Goal: Task Accomplishment & Management: Manage account settings

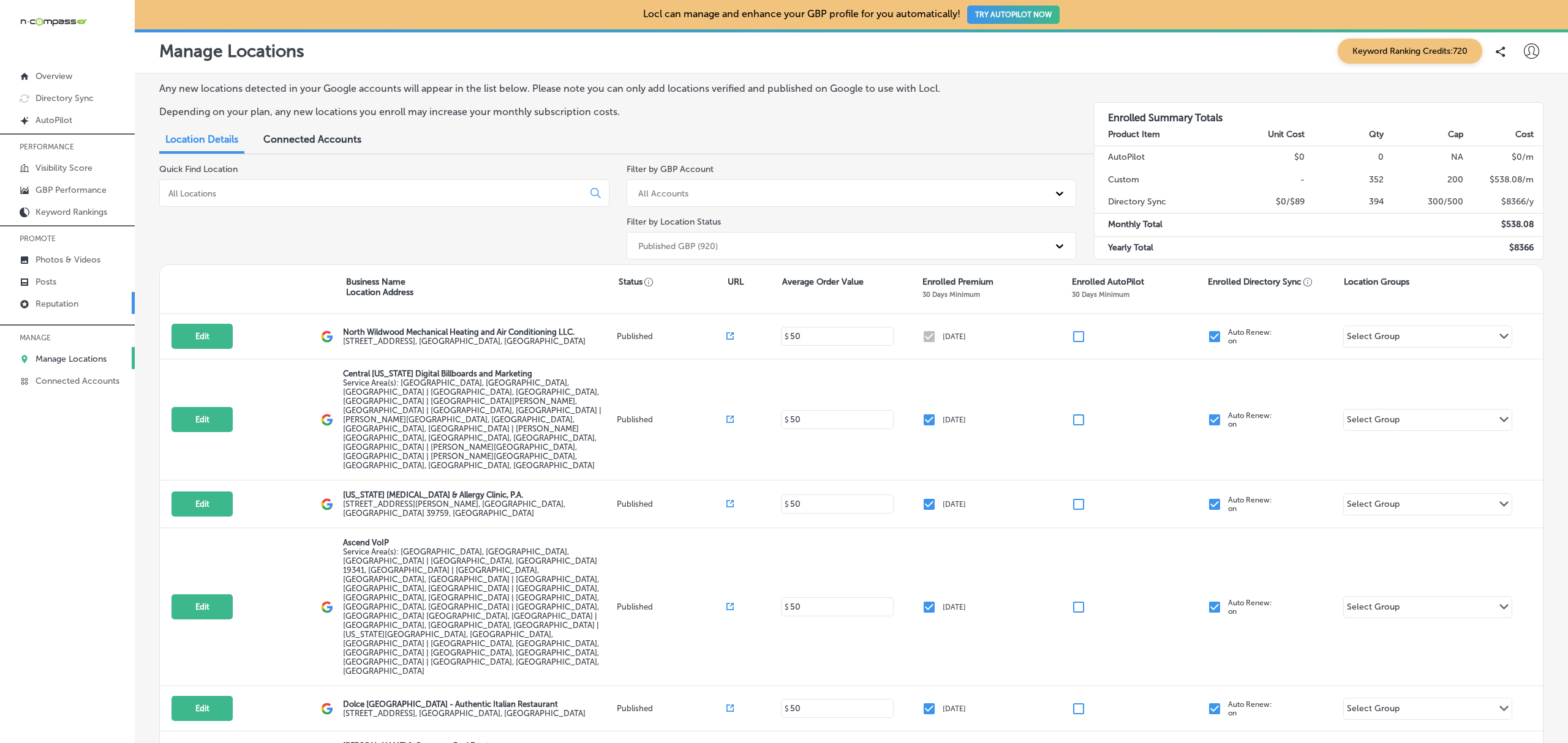
click at [60, 305] on p "Reputation" at bounding box center [57, 304] width 43 height 11
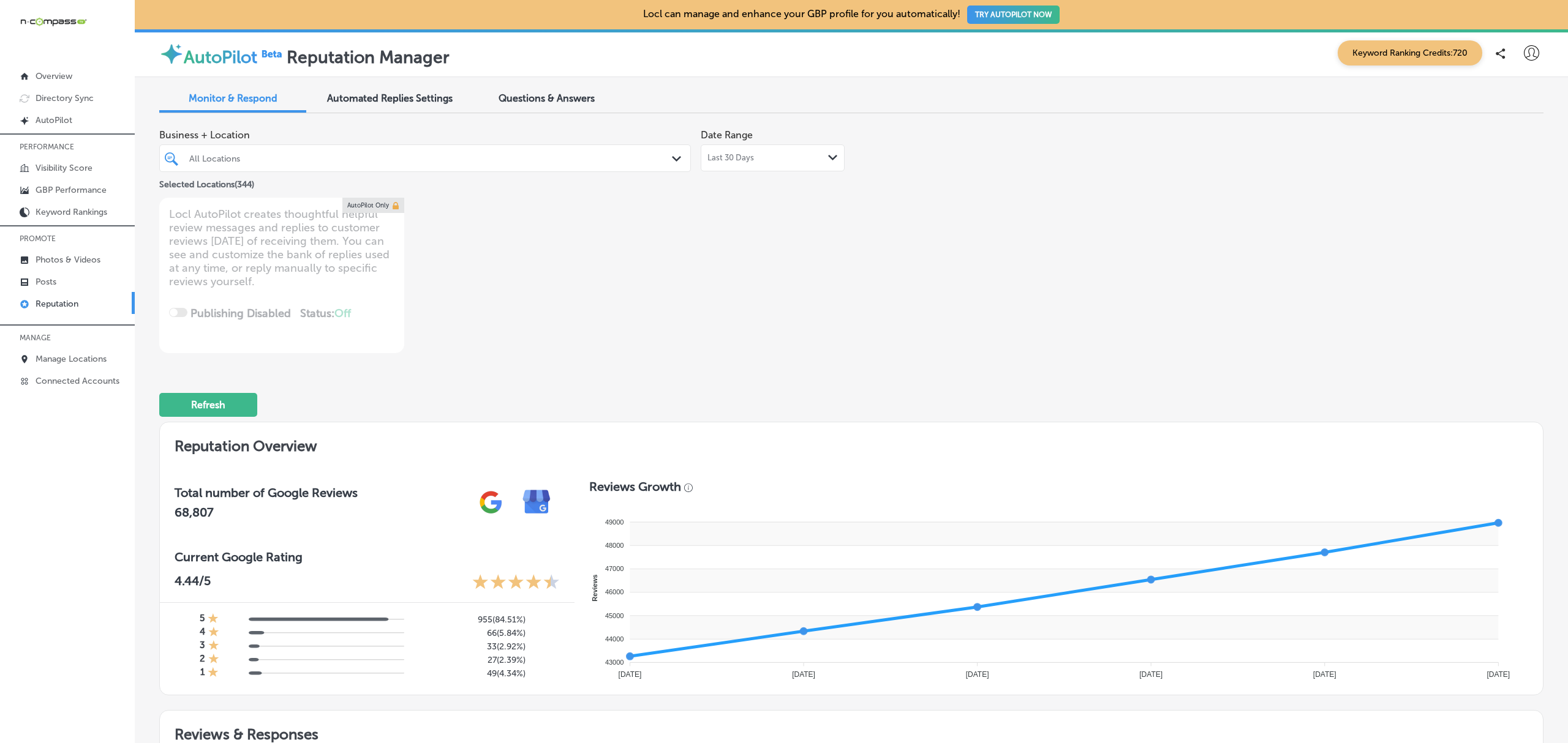
click at [664, 154] on div "All Locations Path Created with Sketch." at bounding box center [424, 158] width 530 height 19
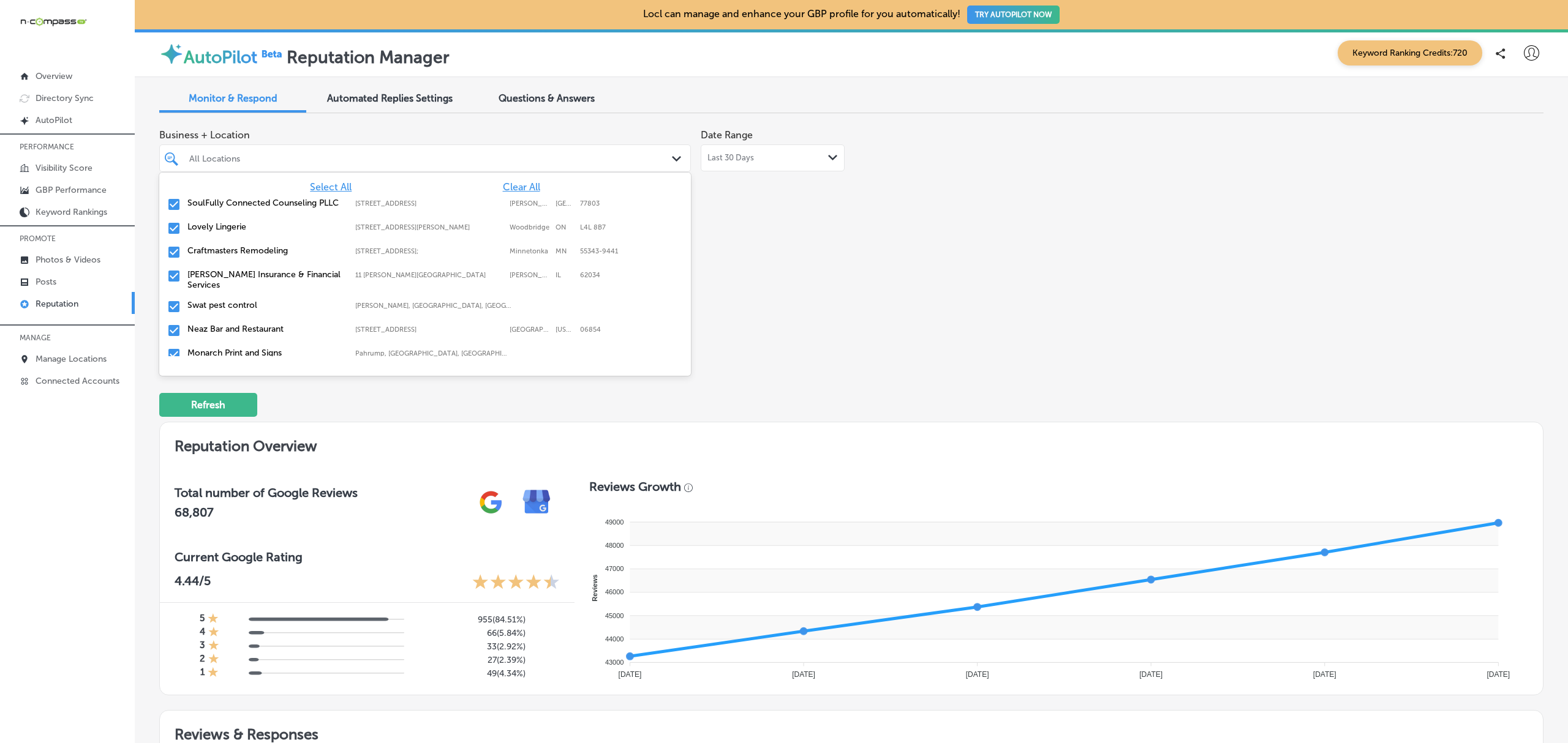
click at [522, 187] on span "Clear All" at bounding box center [521, 187] width 38 height 11
type textarea "x"
type input "trop"
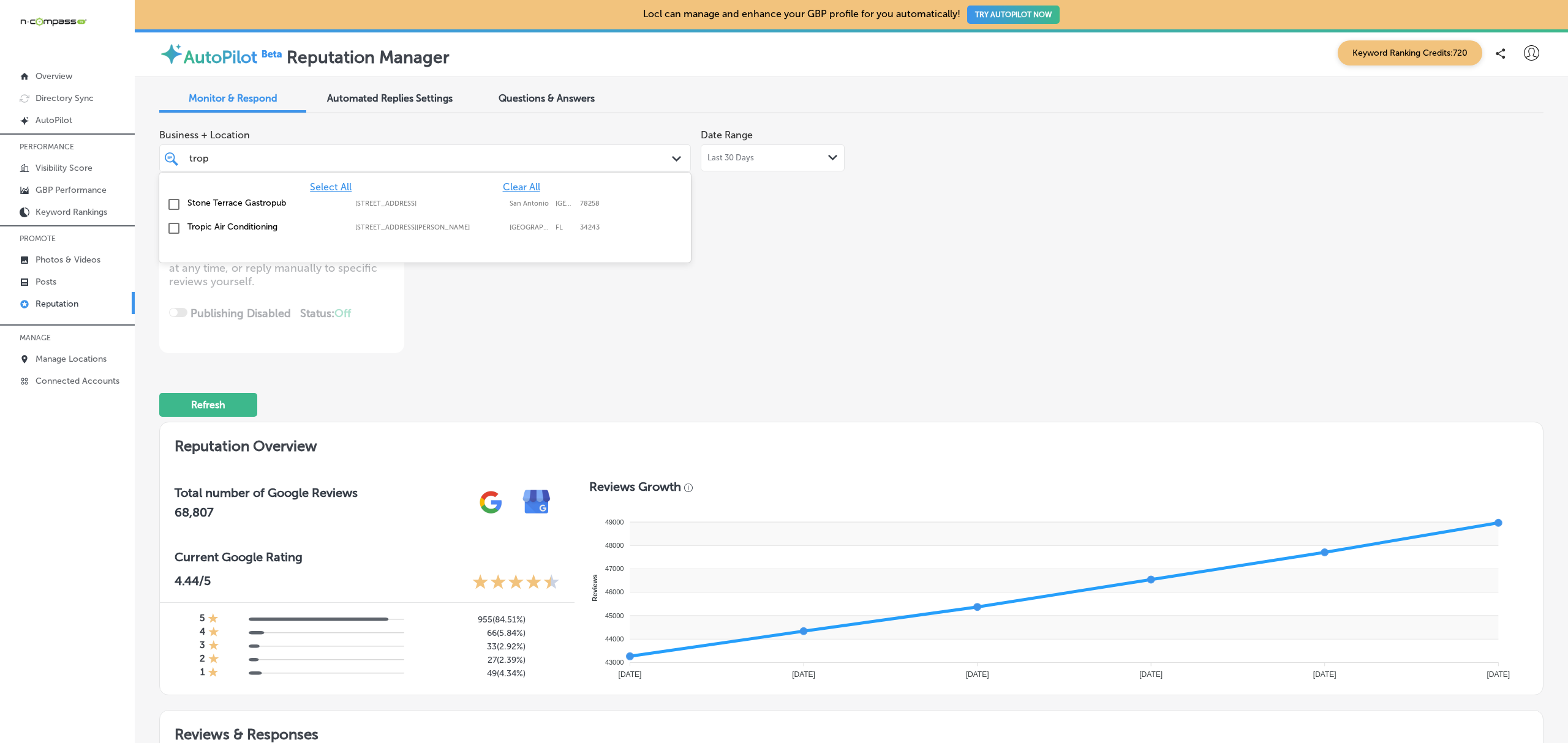
click at [221, 224] on label "Tropic Air Conditioning" at bounding box center [265, 226] width 155 height 11
type textarea "x"
type input "trop"
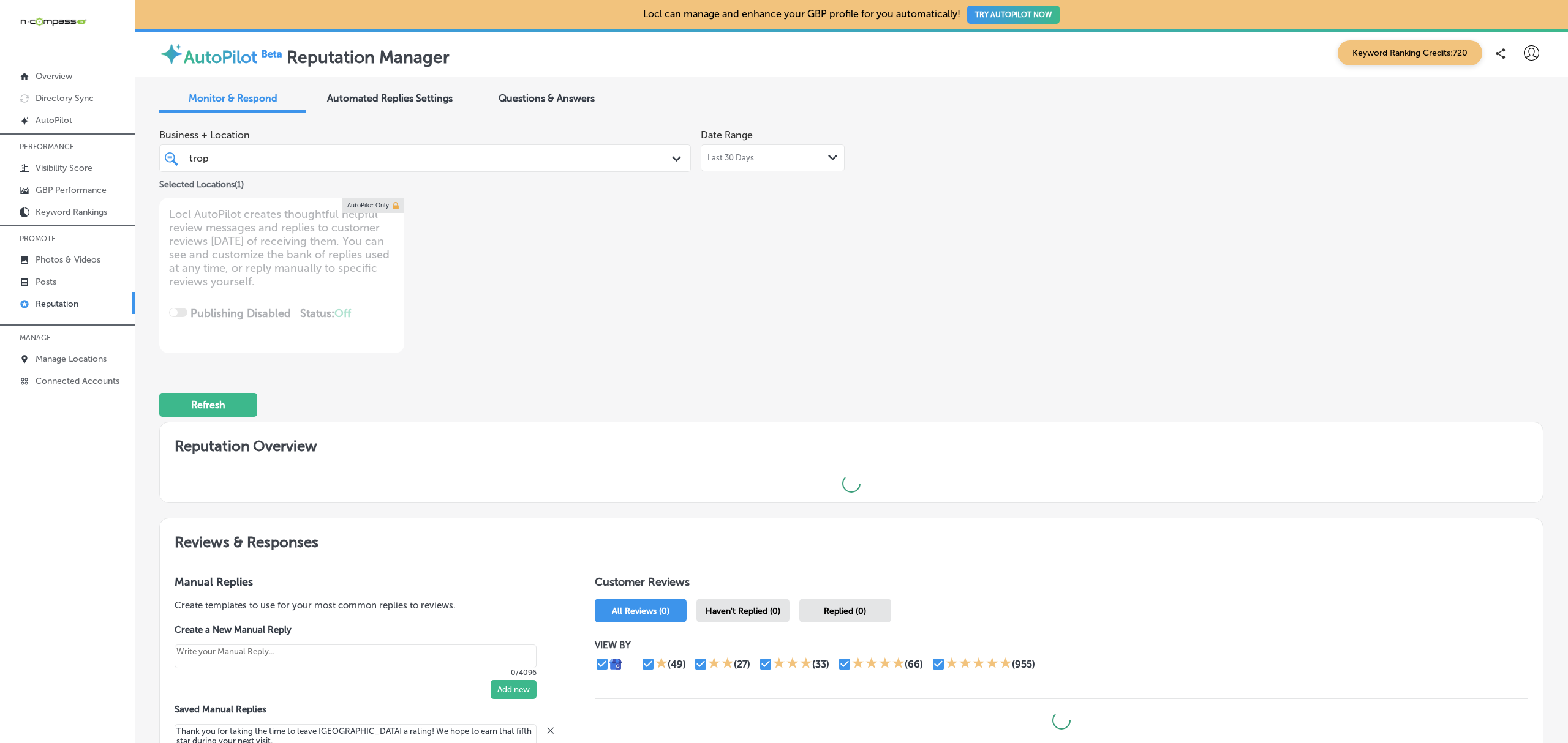
click at [625, 324] on div "Business + Location trop trop Path Created with Sketch. Selected Locations ( 1 …" at bounding box center [574, 238] width 830 height 230
type textarea "x"
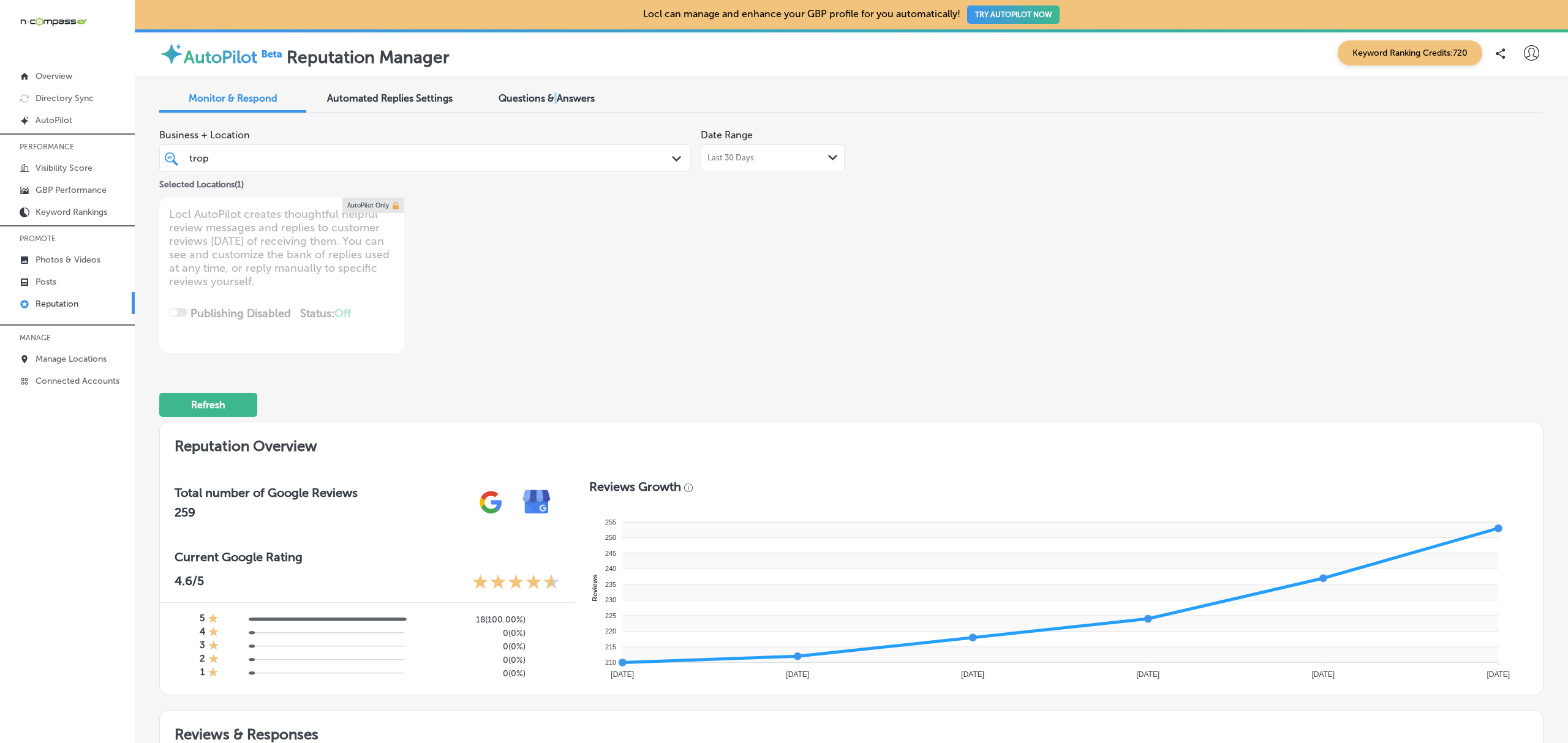
drag, startPoint x: 554, startPoint y: 84, endPoint x: 557, endPoint y: 104, distance: 20.2
click at [557, 104] on div "Questions & Answers" at bounding box center [546, 99] width 147 height 26
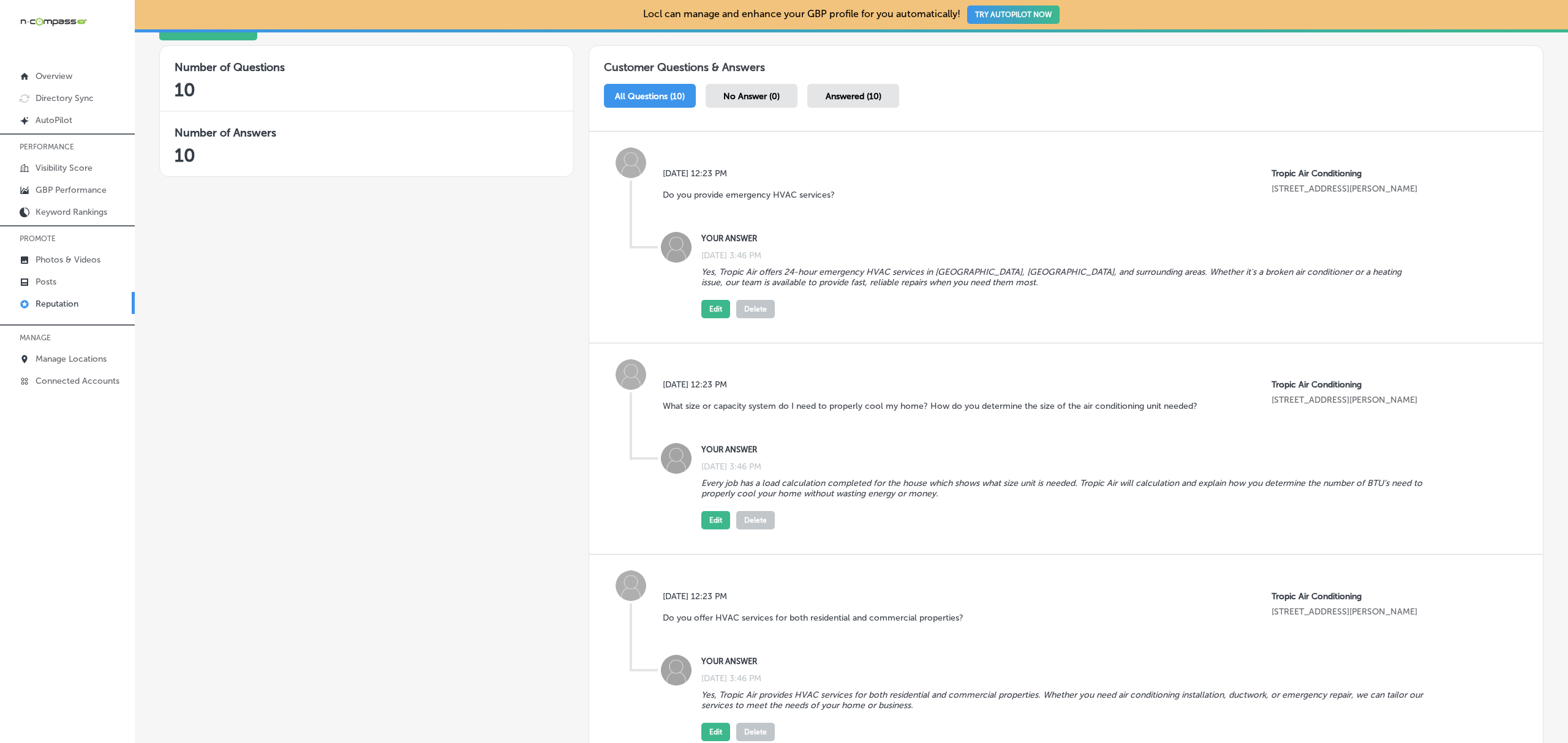
scroll to position [221, 0]
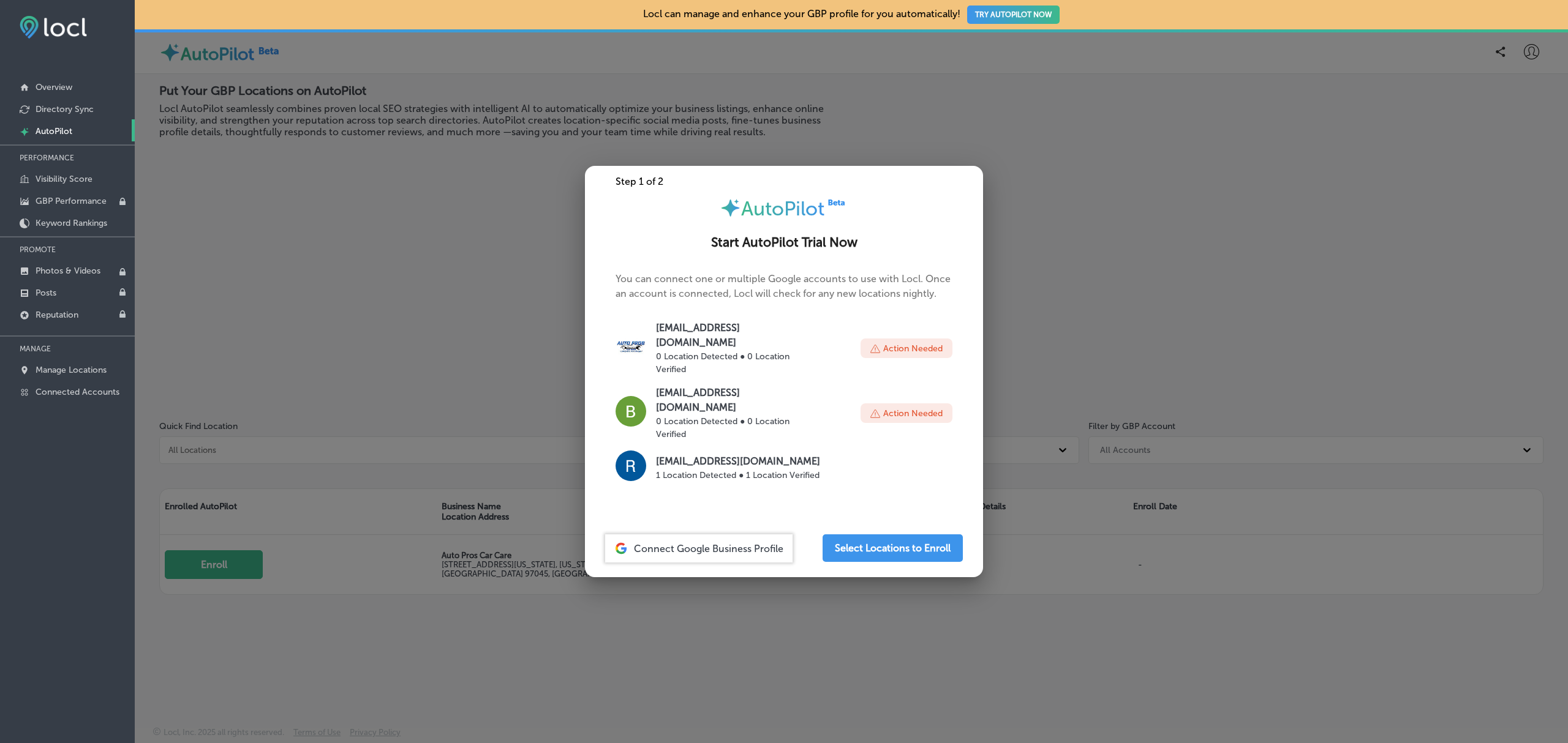
click at [442, 182] on div at bounding box center [784, 371] width 1568 height 743
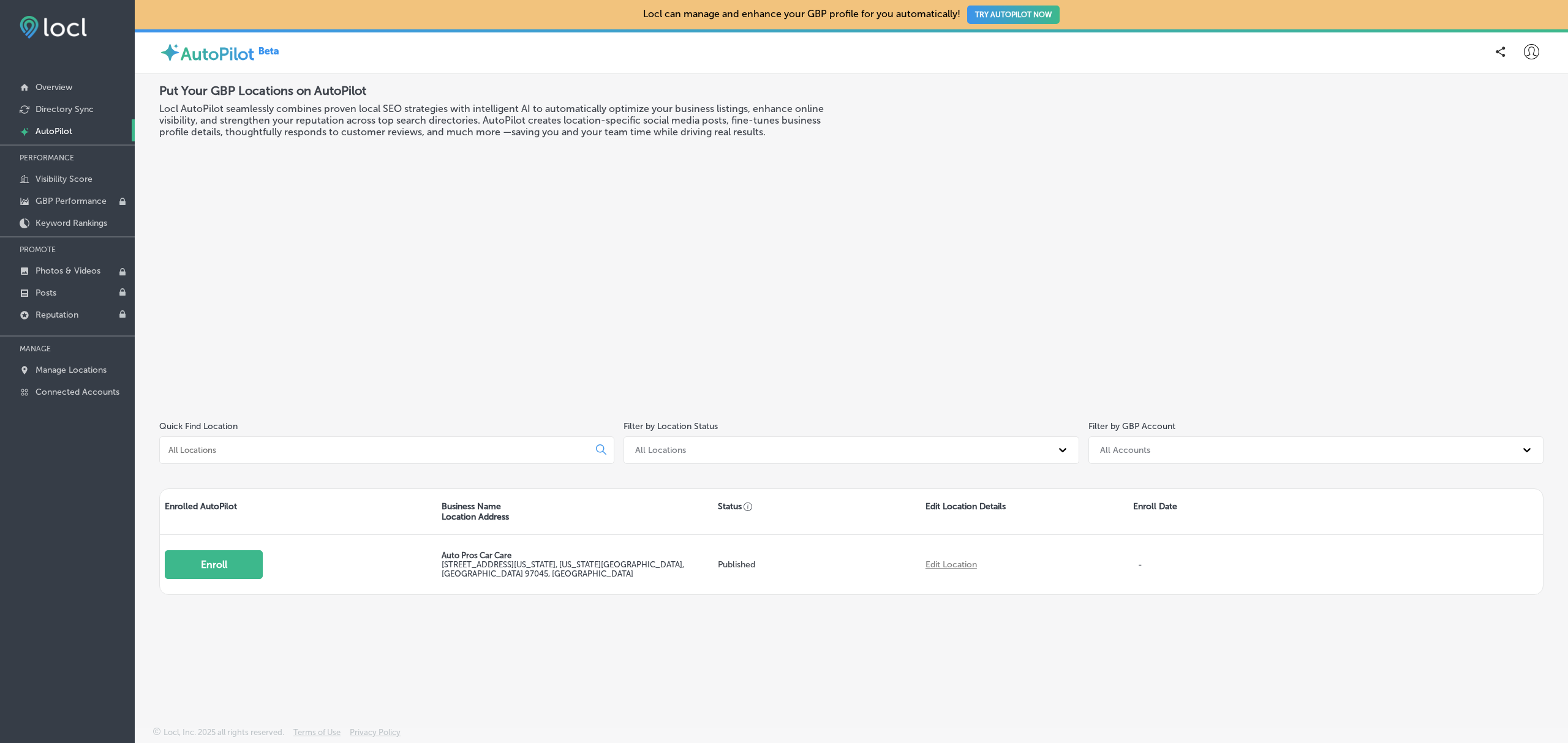
click at [1529, 57] on icon at bounding box center [1532, 52] width 16 height 16
click at [664, 224] on div at bounding box center [784, 371] width 1568 height 743
click at [64, 370] on p "Manage Locations" at bounding box center [71, 370] width 71 height 11
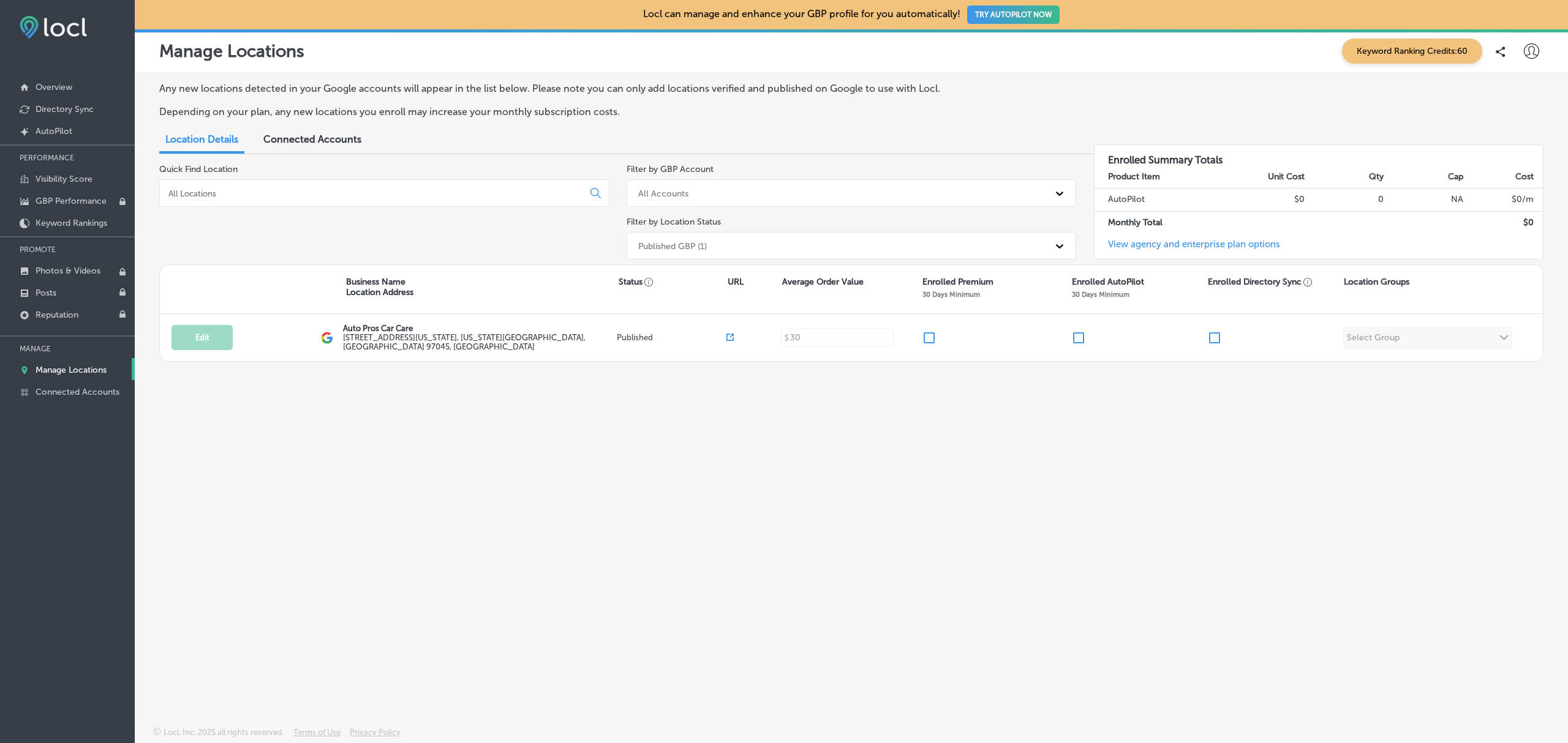
click at [1526, 55] on icon at bounding box center [1532, 51] width 16 height 16
click at [1522, 101] on p "My Account" at bounding box center [1514, 95] width 55 height 15
select select "US"
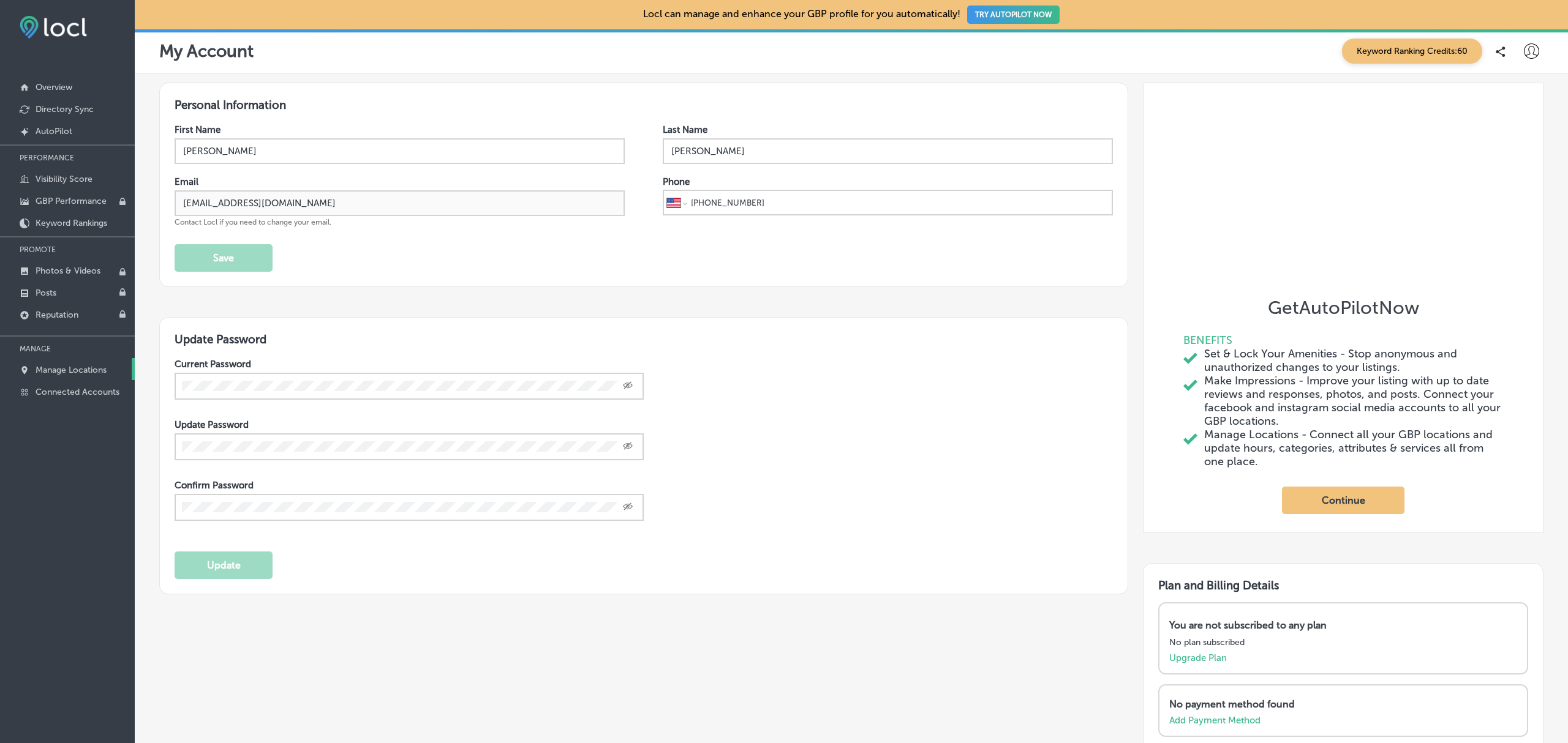
click at [47, 373] on p "Manage Locations" at bounding box center [71, 370] width 71 height 11
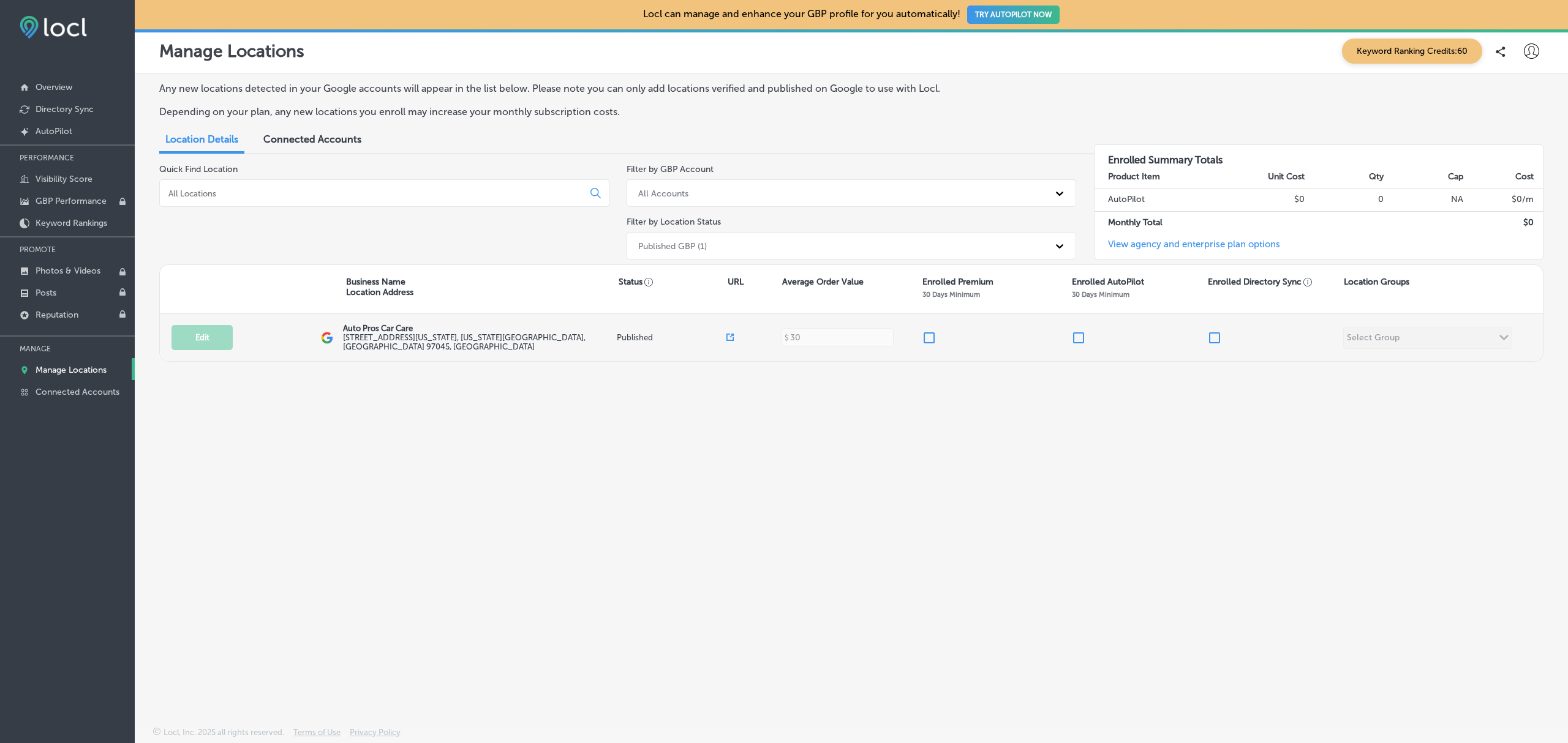
click at [1220, 339] on input "checkbox" at bounding box center [1215, 338] width 15 height 15
checkbox input "true"
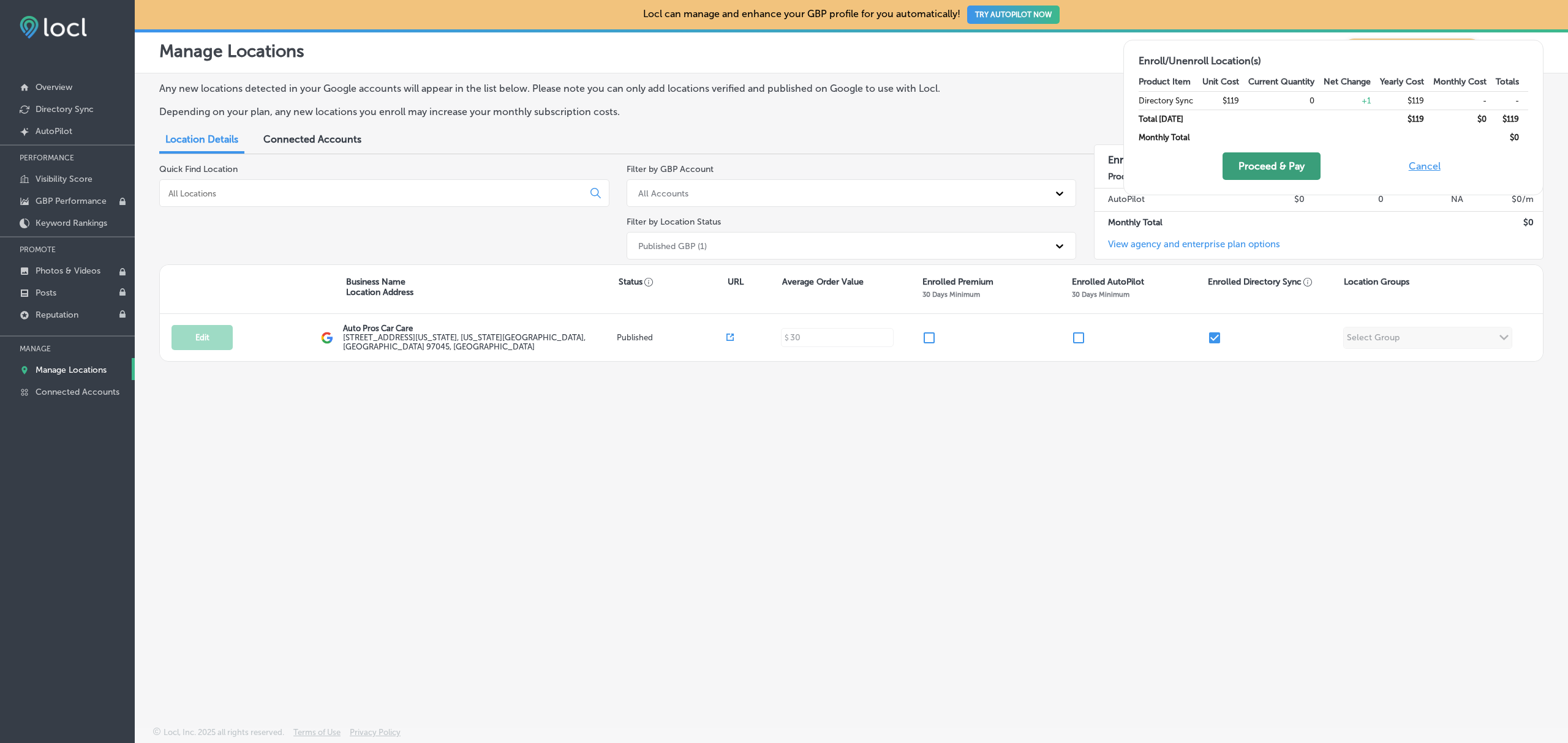
click at [1286, 162] on button "Proceed & Pay" at bounding box center [1271, 166] width 98 height 28
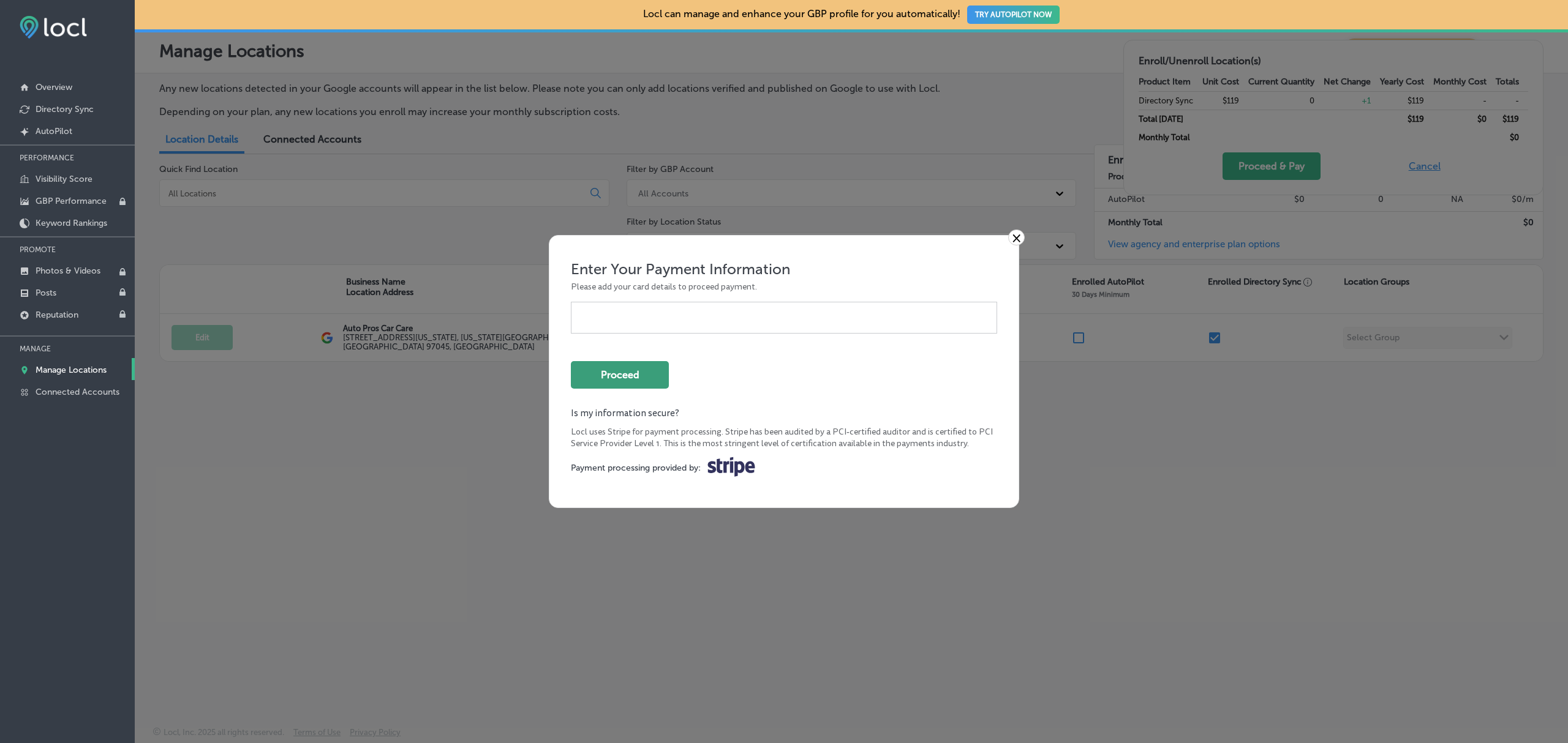
click at [642, 381] on button "Proceed" at bounding box center [620, 375] width 98 height 28
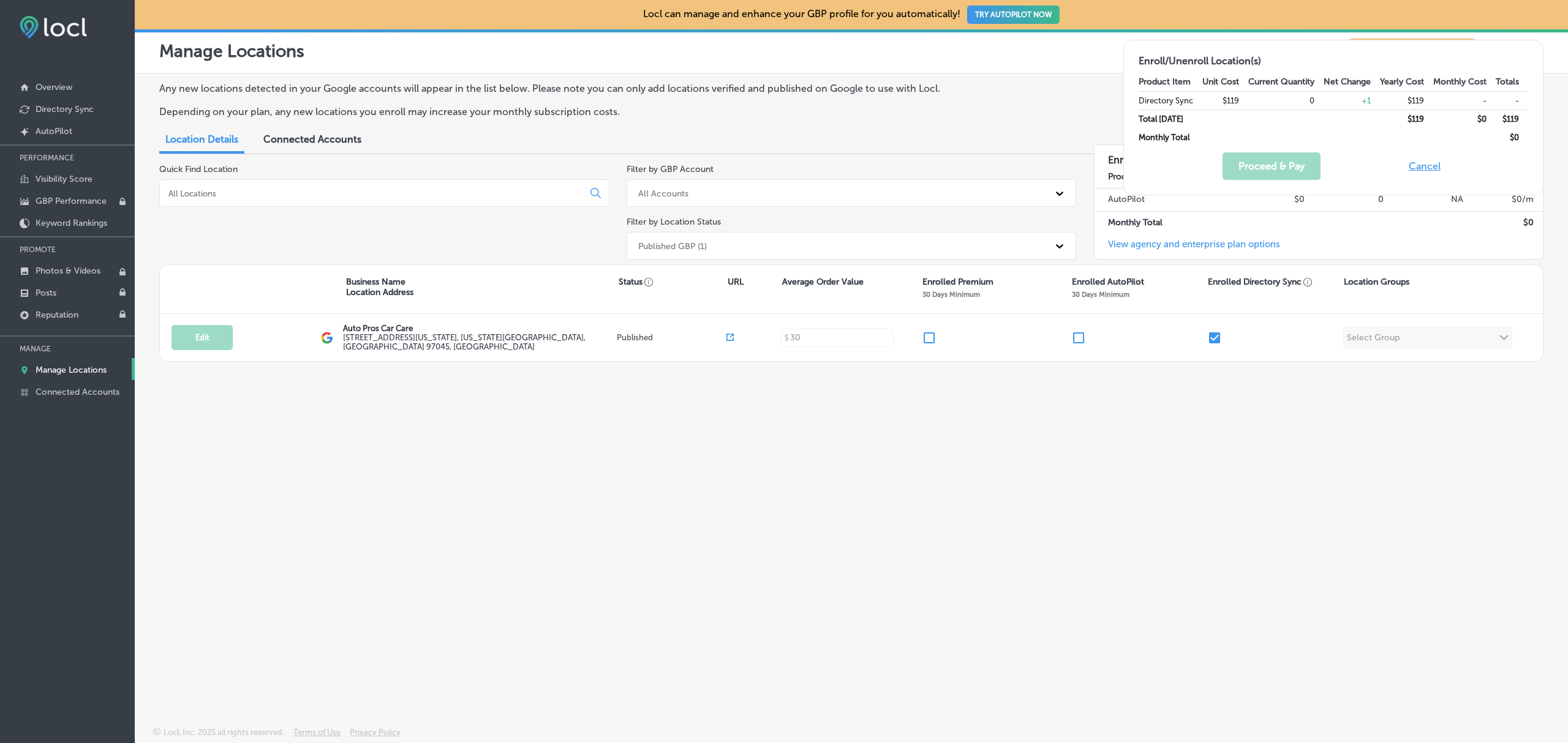
click at [1102, 461] on div "Any new locations detected in your Google accounts will appear in the list belo…" at bounding box center [851, 371] width 1433 height 595
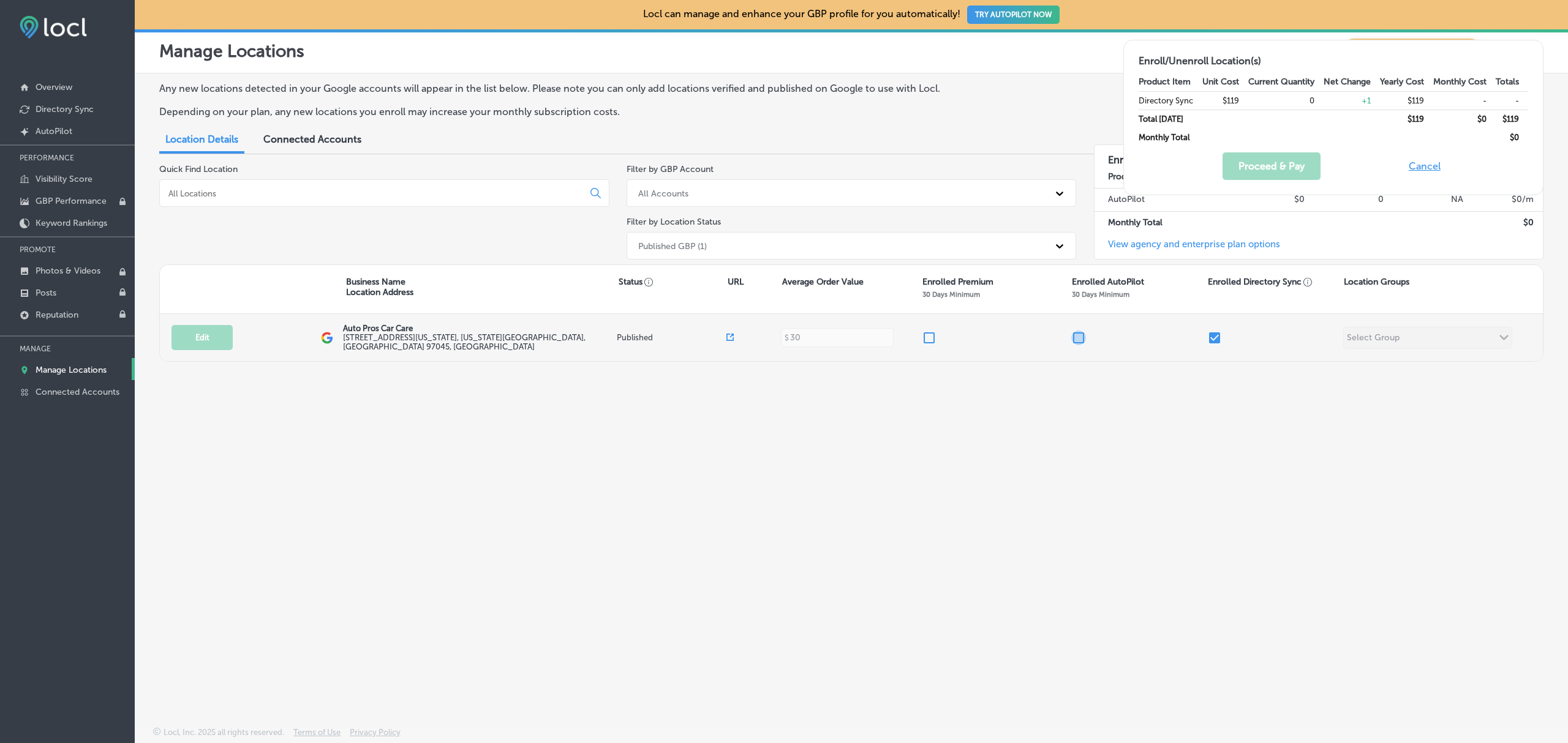
click at [1077, 341] on input "checkbox" at bounding box center [1078, 338] width 15 height 15
checkbox input "false"
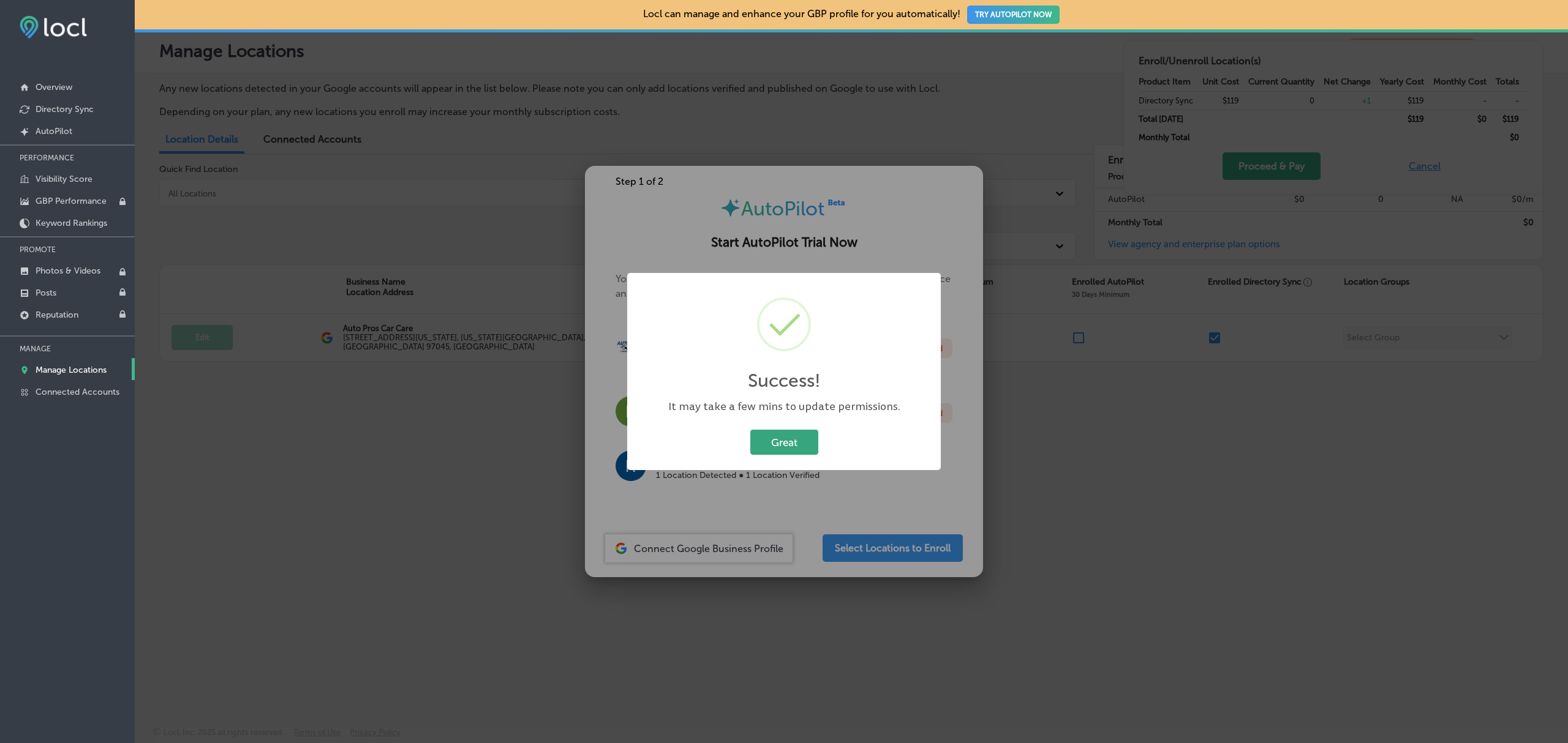
click at [769, 444] on button "Great" at bounding box center [784, 442] width 68 height 25
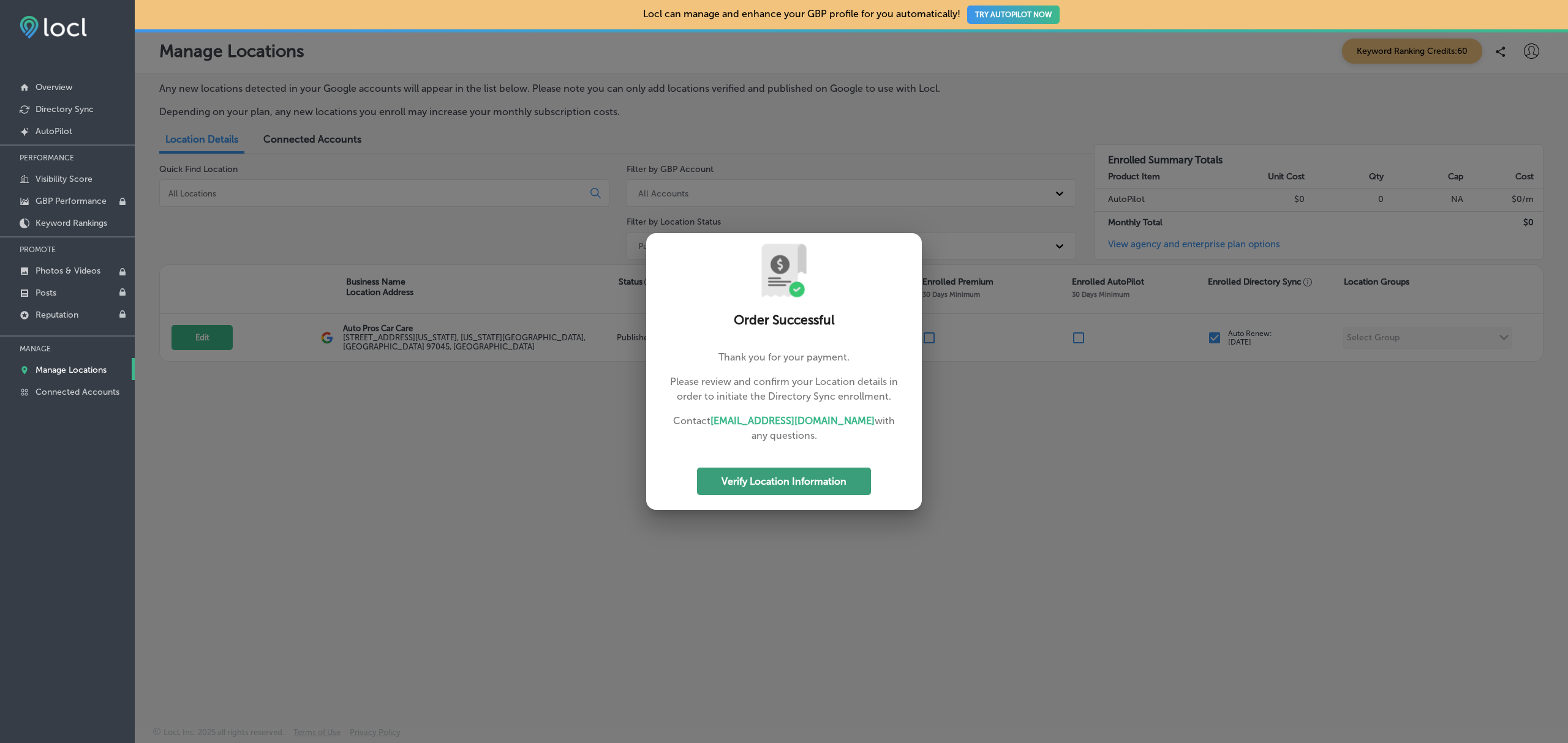
click at [796, 483] on button "Verify Location Information" at bounding box center [784, 481] width 174 height 28
select select "US"
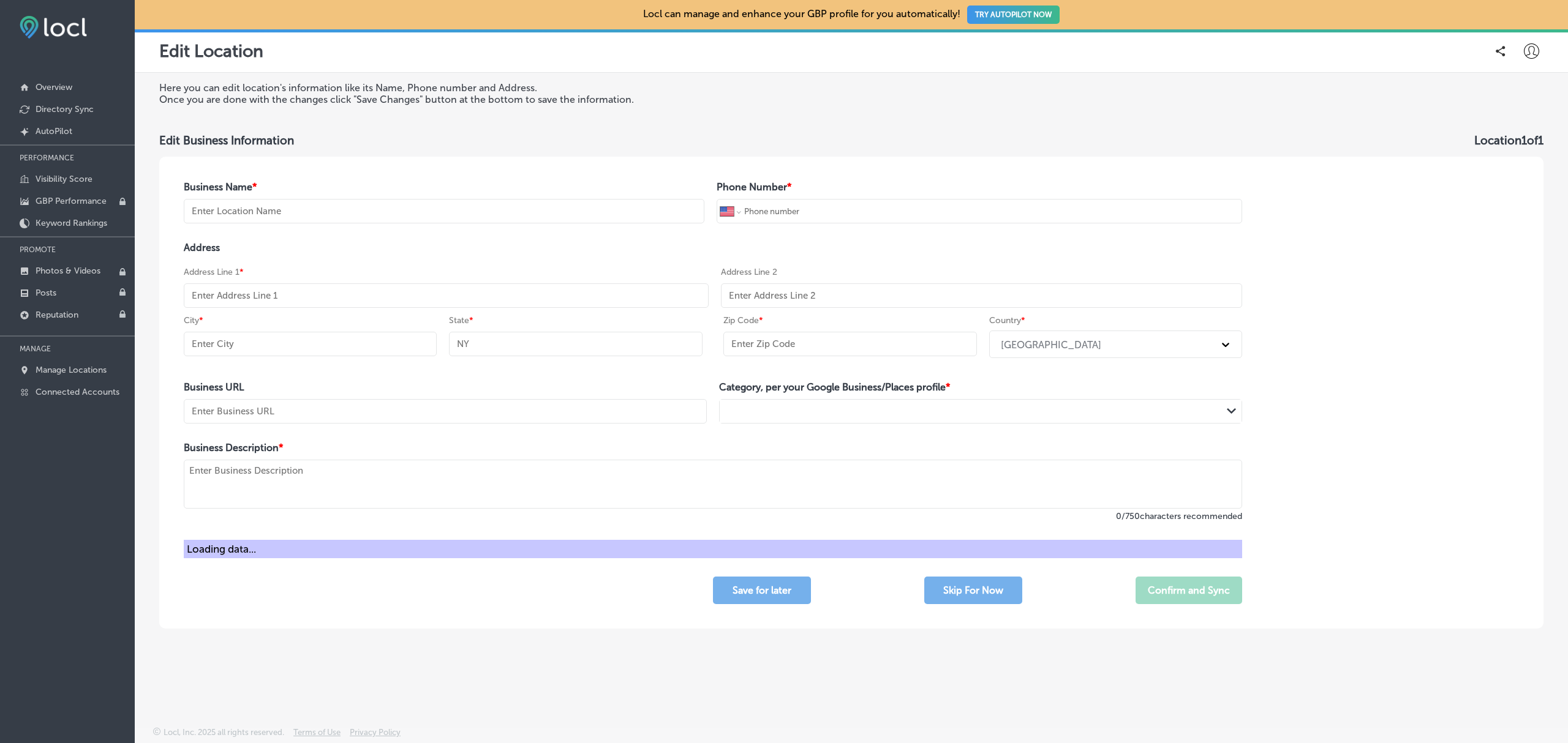
type input "Auto Pros Car Care"
type input "+1 503 303 5666"
type input "1423 Washington St"
type input "Oregon City"
type input "OR"
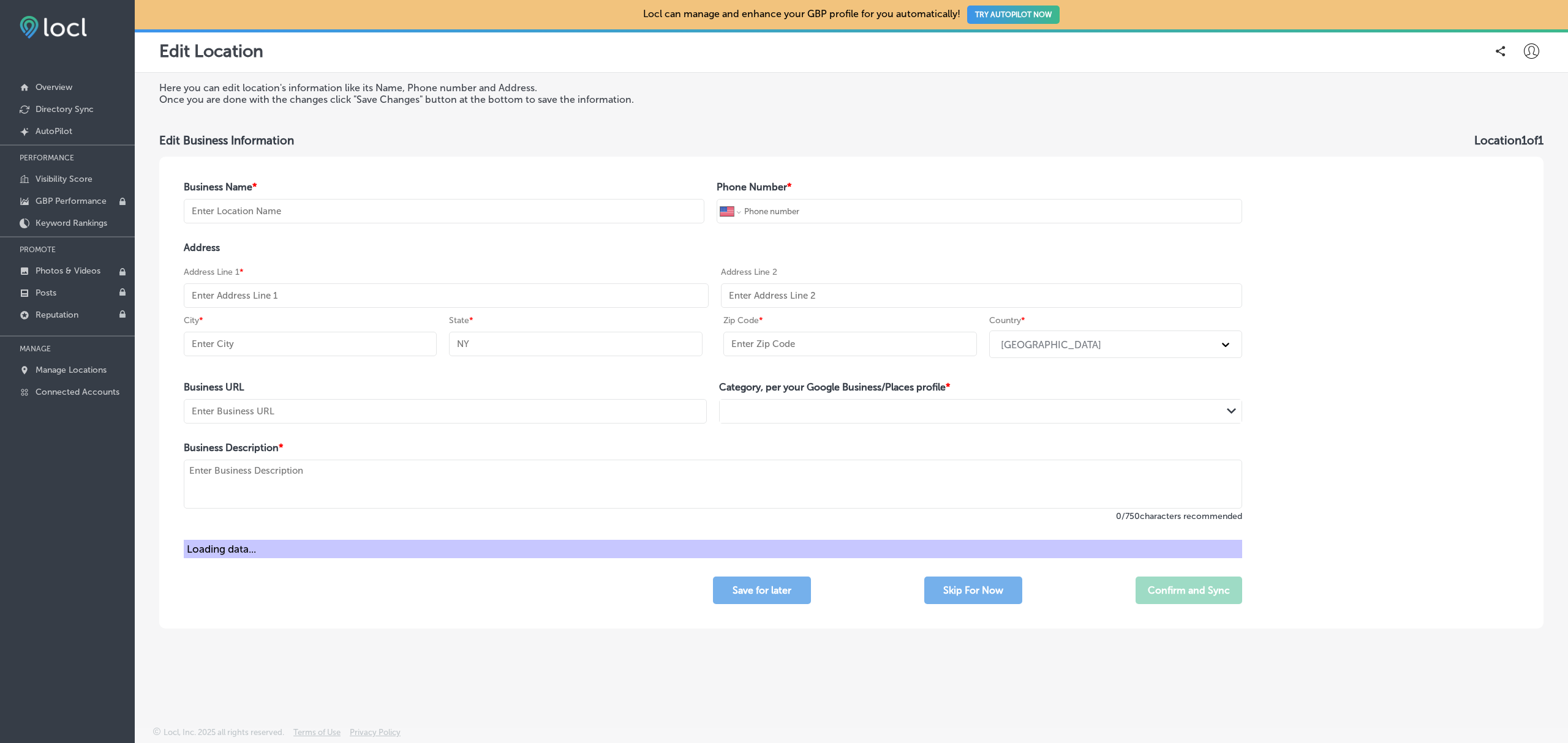
type input "97045"
type input "http://autoprospdx.com/"
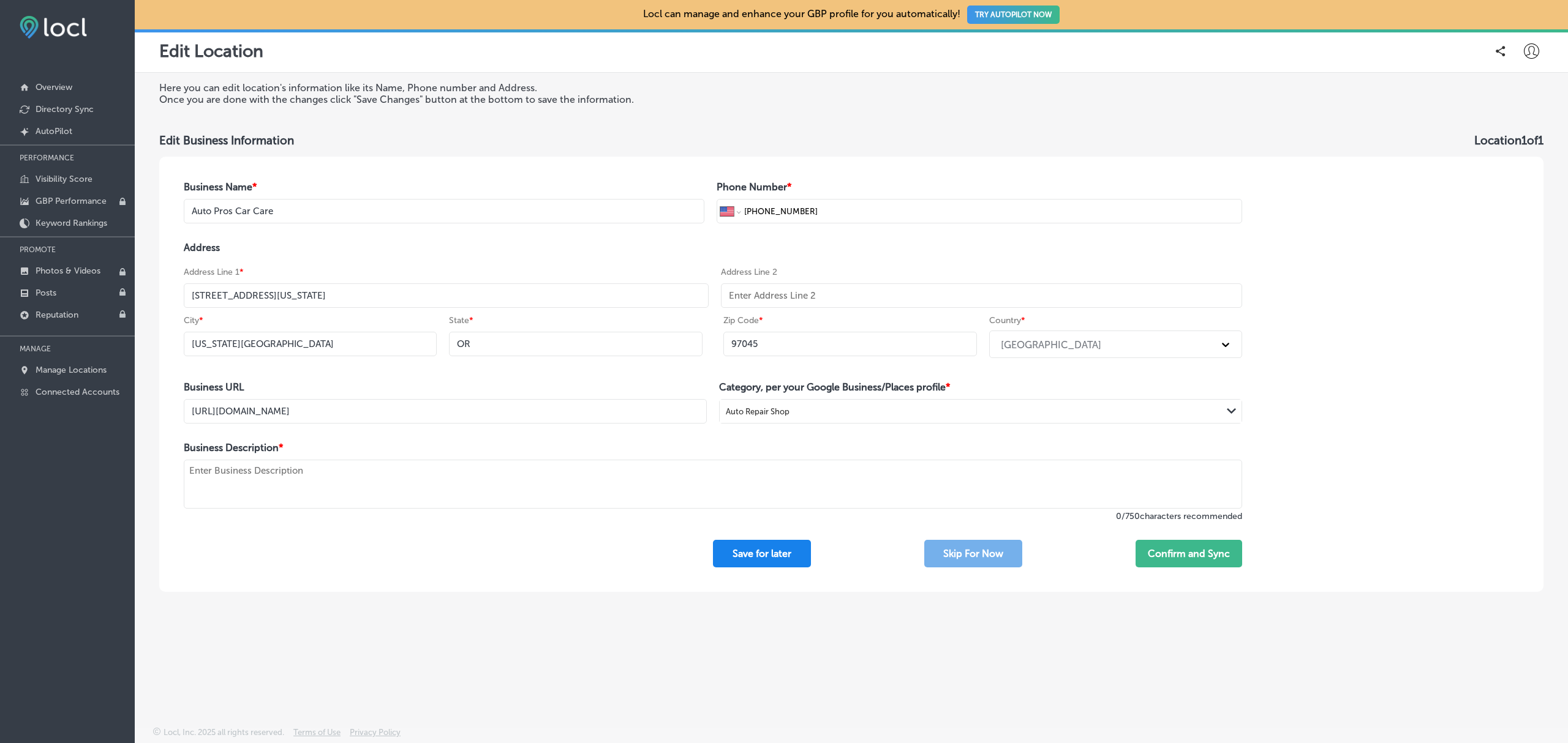
click at [756, 554] on button "Save for later" at bounding box center [762, 554] width 98 height 28
click at [92, 371] on p "Manage Locations" at bounding box center [71, 370] width 71 height 11
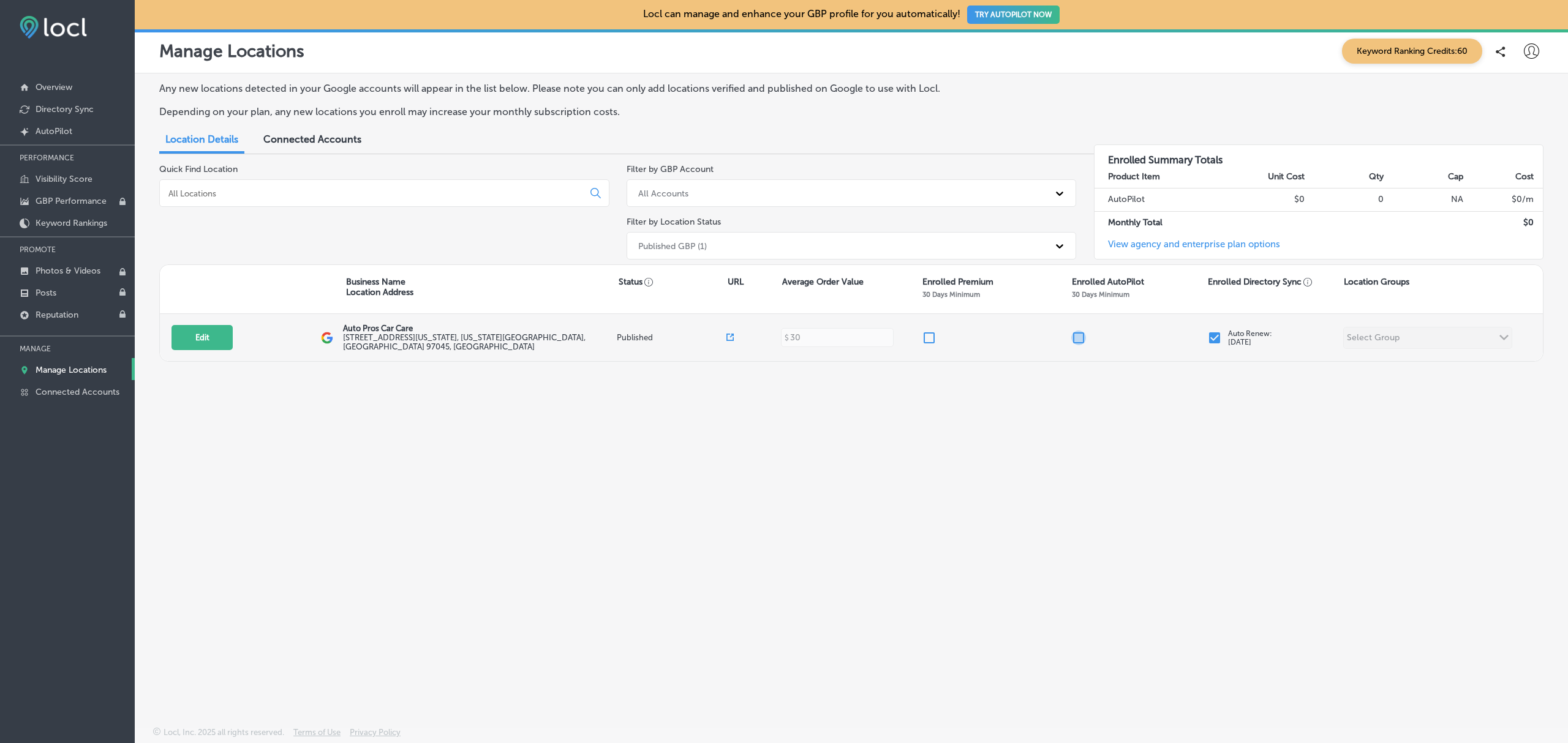
click at [1079, 338] on input "checkbox" at bounding box center [1078, 338] width 15 height 15
checkbox input "false"
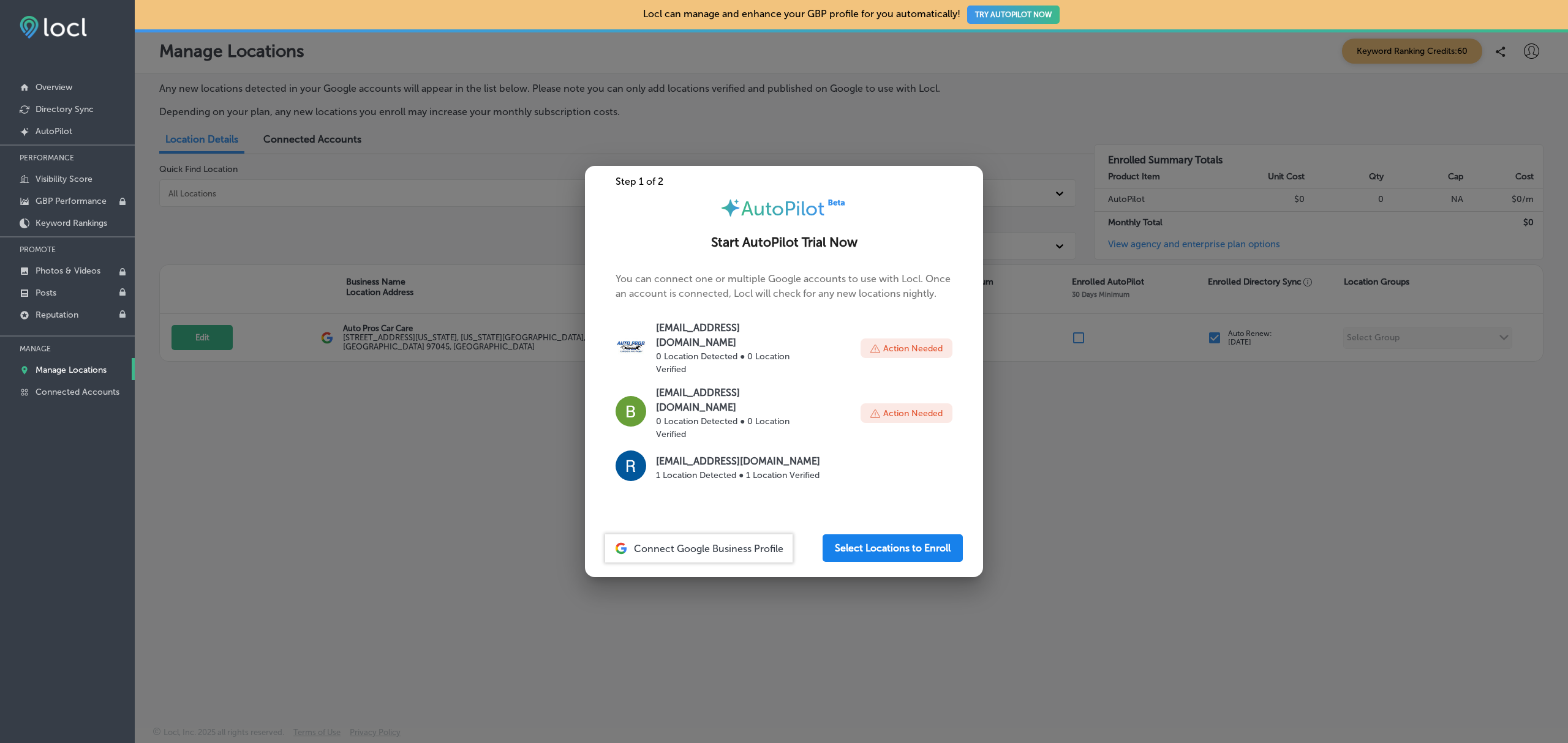
click at [866, 534] on button "Select Locations to Enroll" at bounding box center [893, 548] width 141 height 28
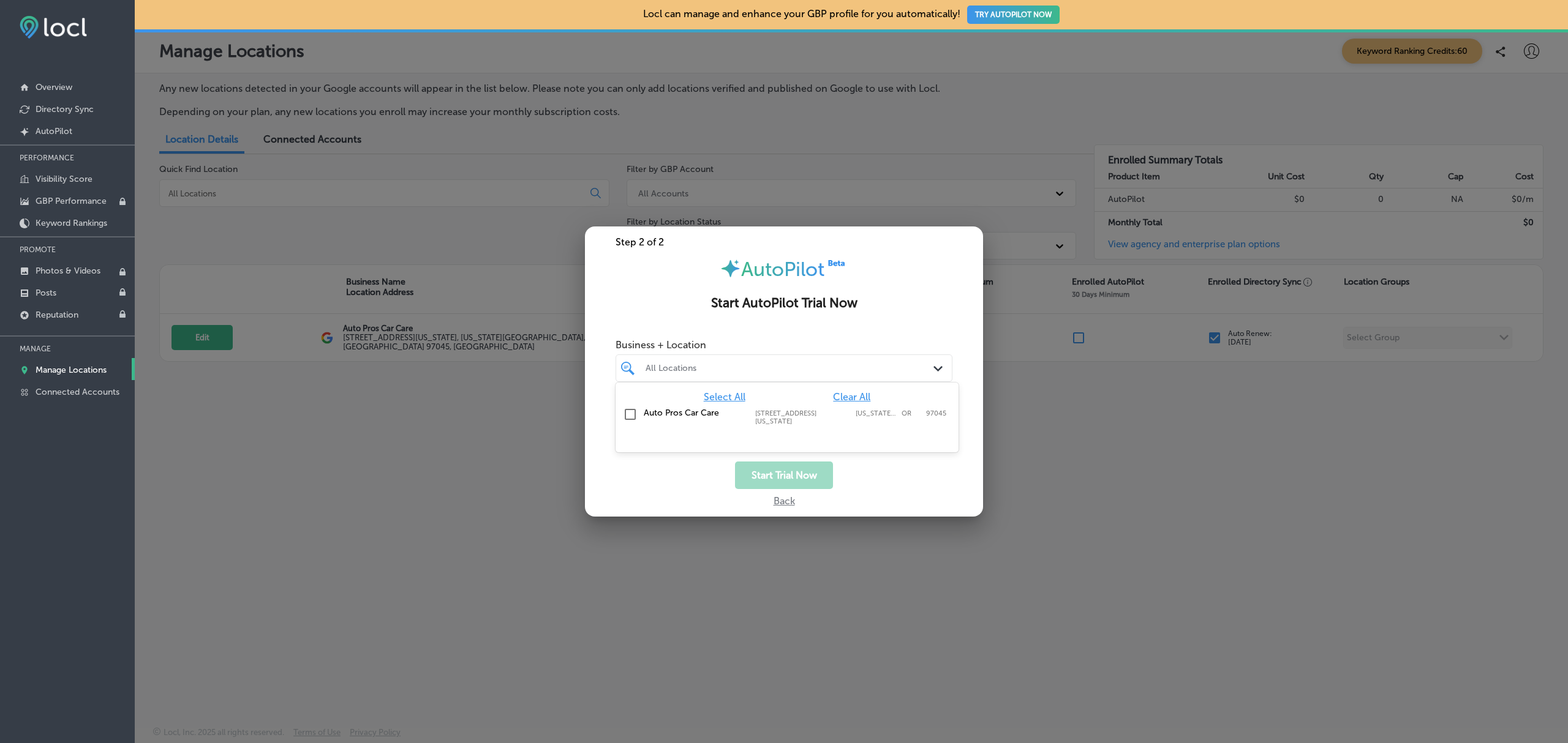
click at [782, 368] on div "All Locations" at bounding box center [789, 368] width 289 height 11
click at [626, 413] on input "checkbox" at bounding box center [630, 414] width 15 height 15
click at [844, 475] on div "Start Trial Now" at bounding box center [784, 475] width 398 height 28
click at [801, 473] on button "Start Trial Now" at bounding box center [784, 475] width 98 height 28
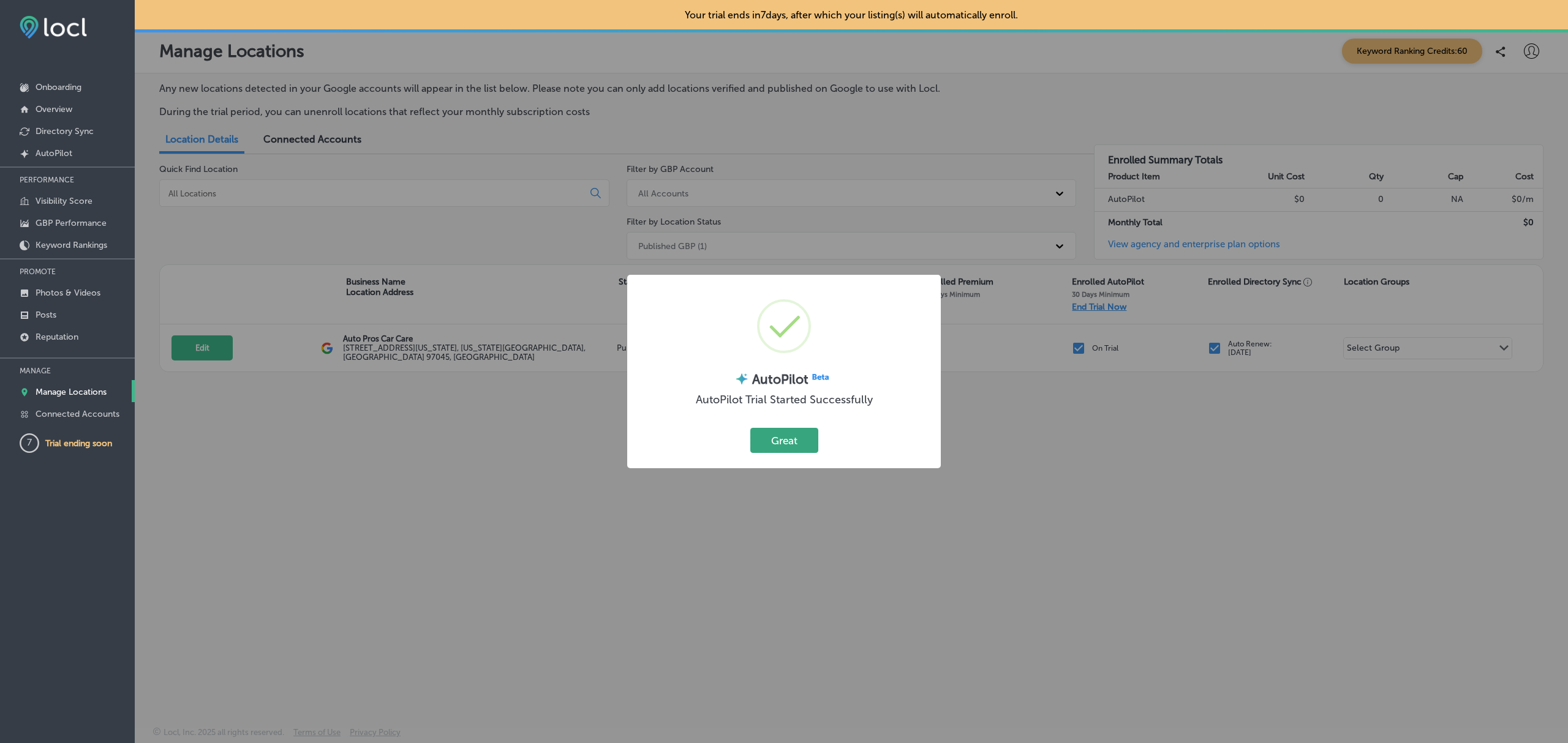
click at [782, 449] on button "Great" at bounding box center [784, 440] width 68 height 25
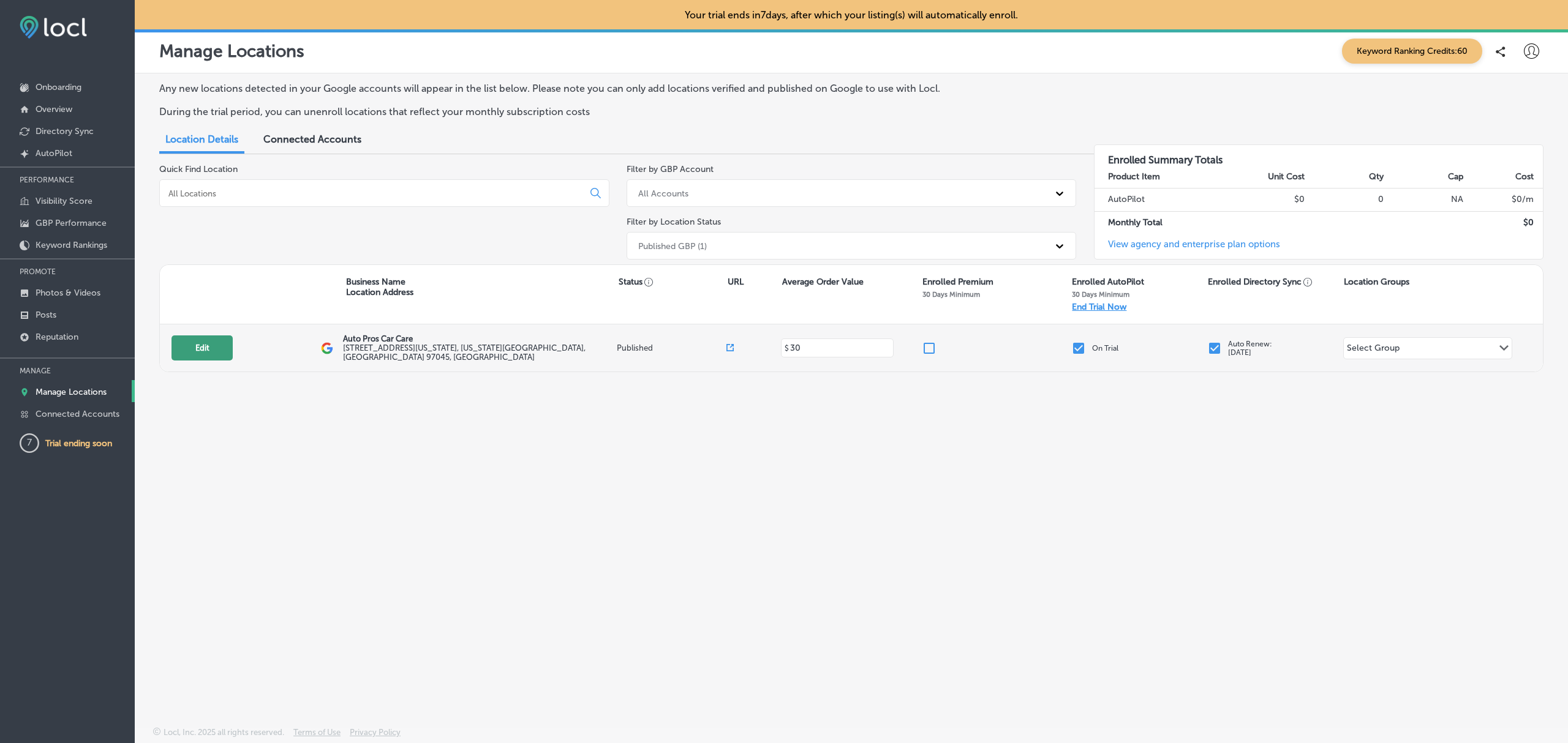
click at [214, 343] on button "Edit" at bounding box center [202, 348] width 61 height 25
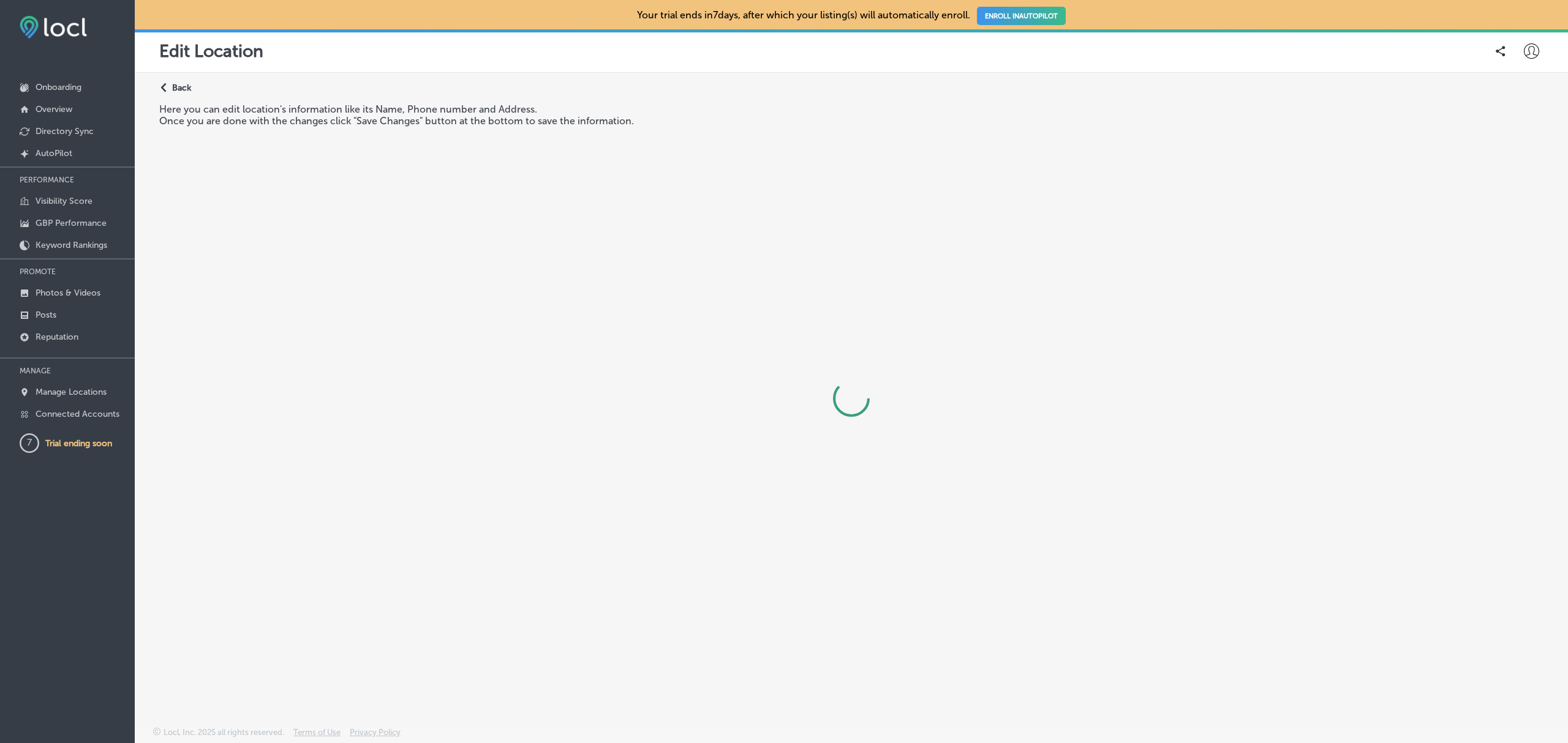
select select "US"
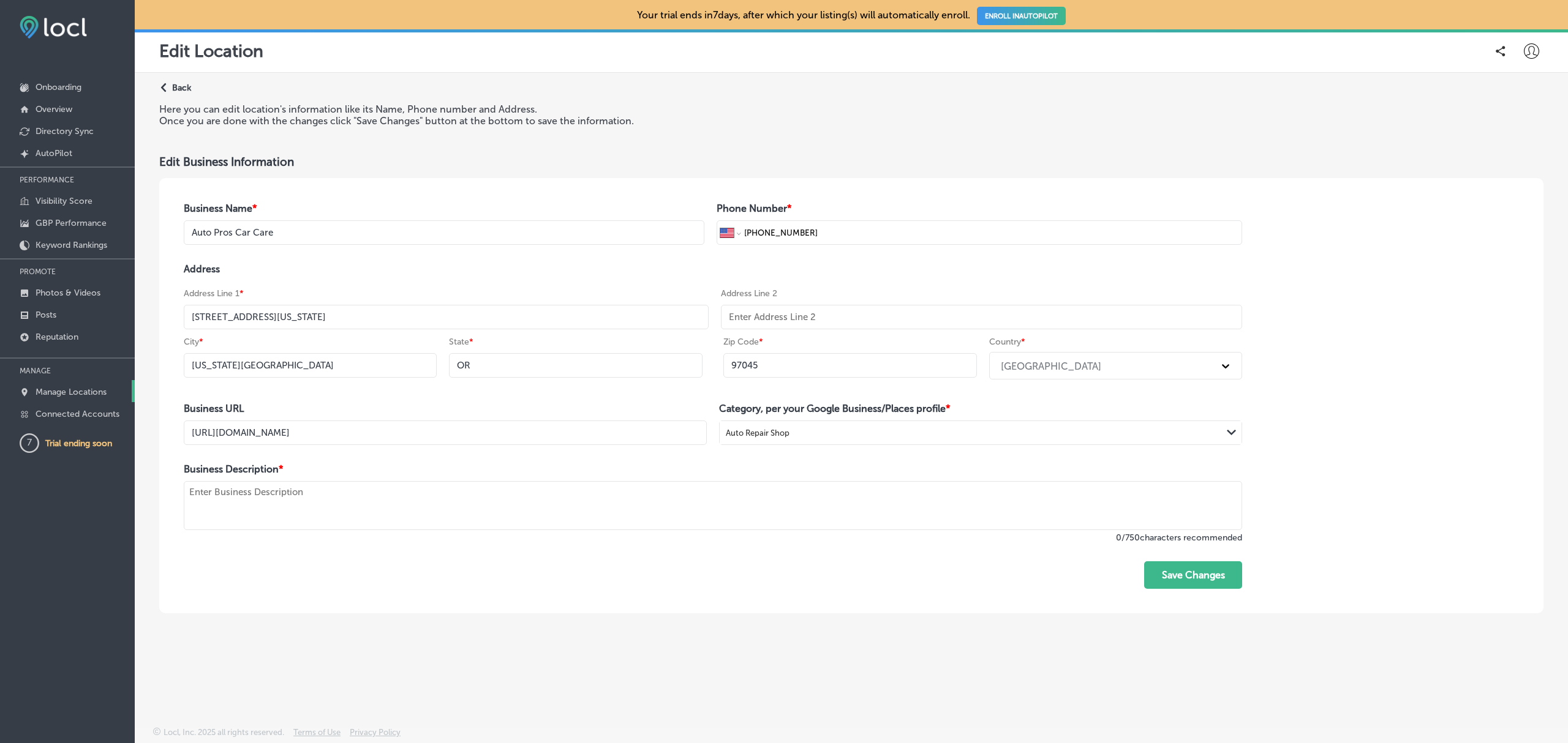
click at [69, 397] on p "Manage Locations" at bounding box center [71, 392] width 71 height 11
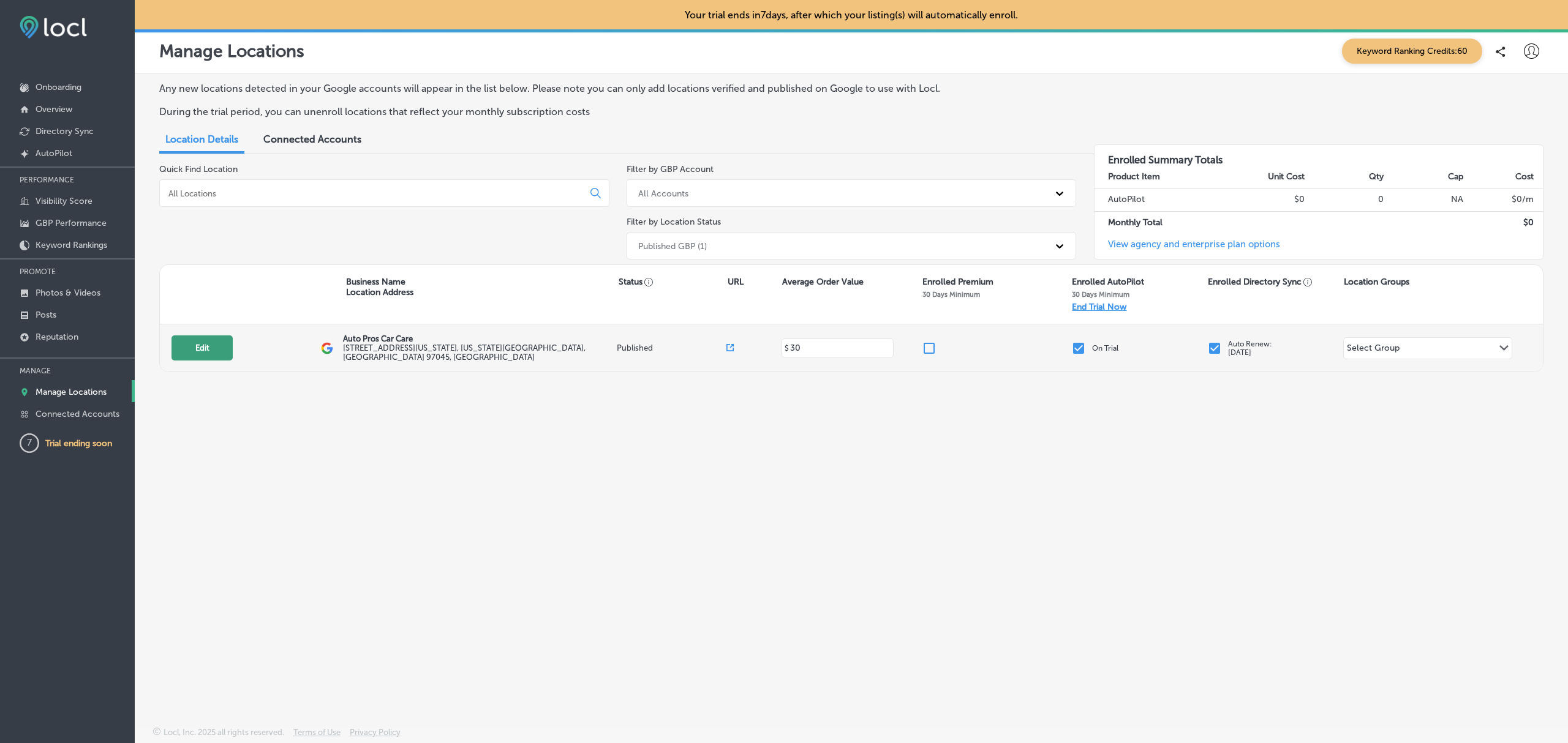
click at [199, 354] on button "Edit" at bounding box center [202, 348] width 61 height 25
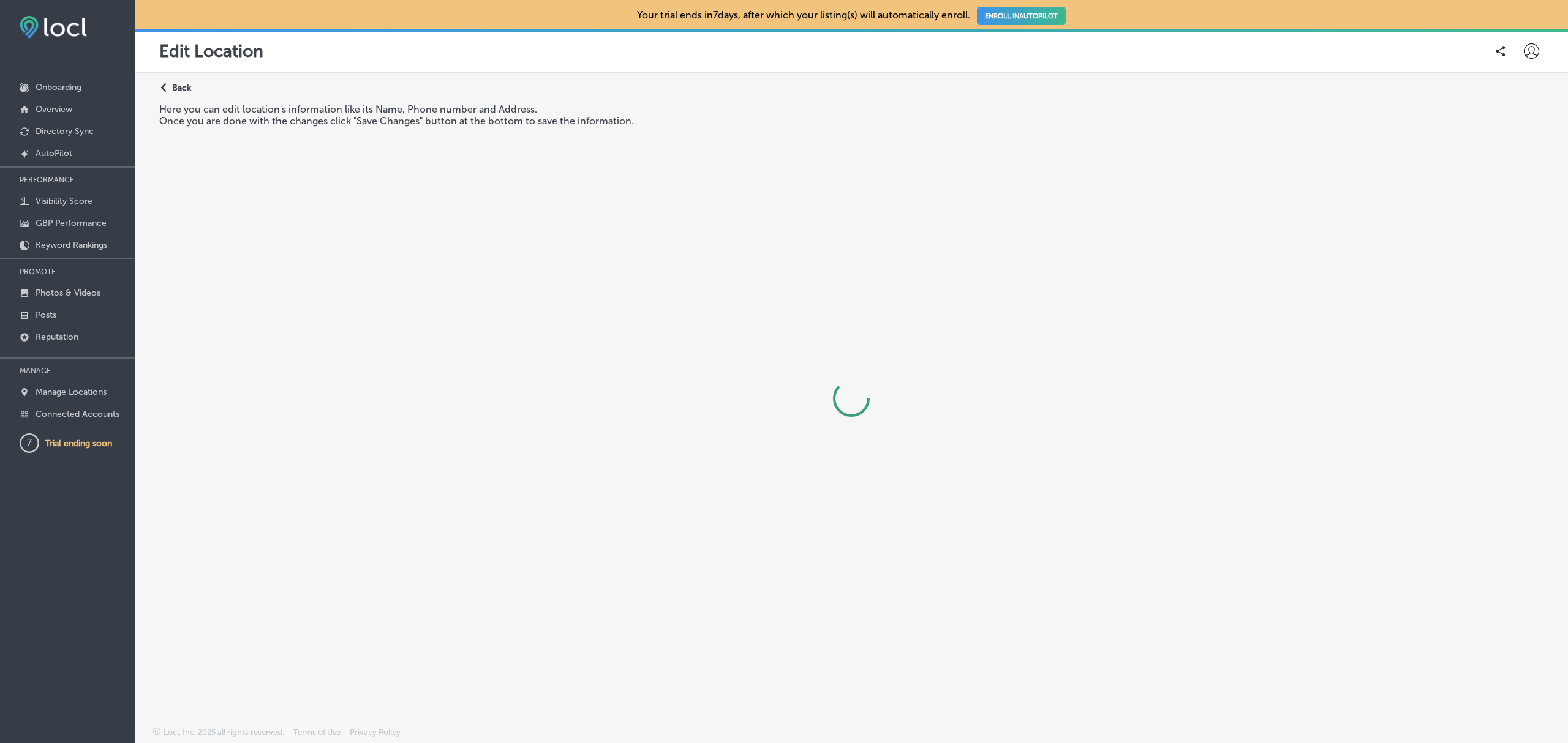
select select "US"
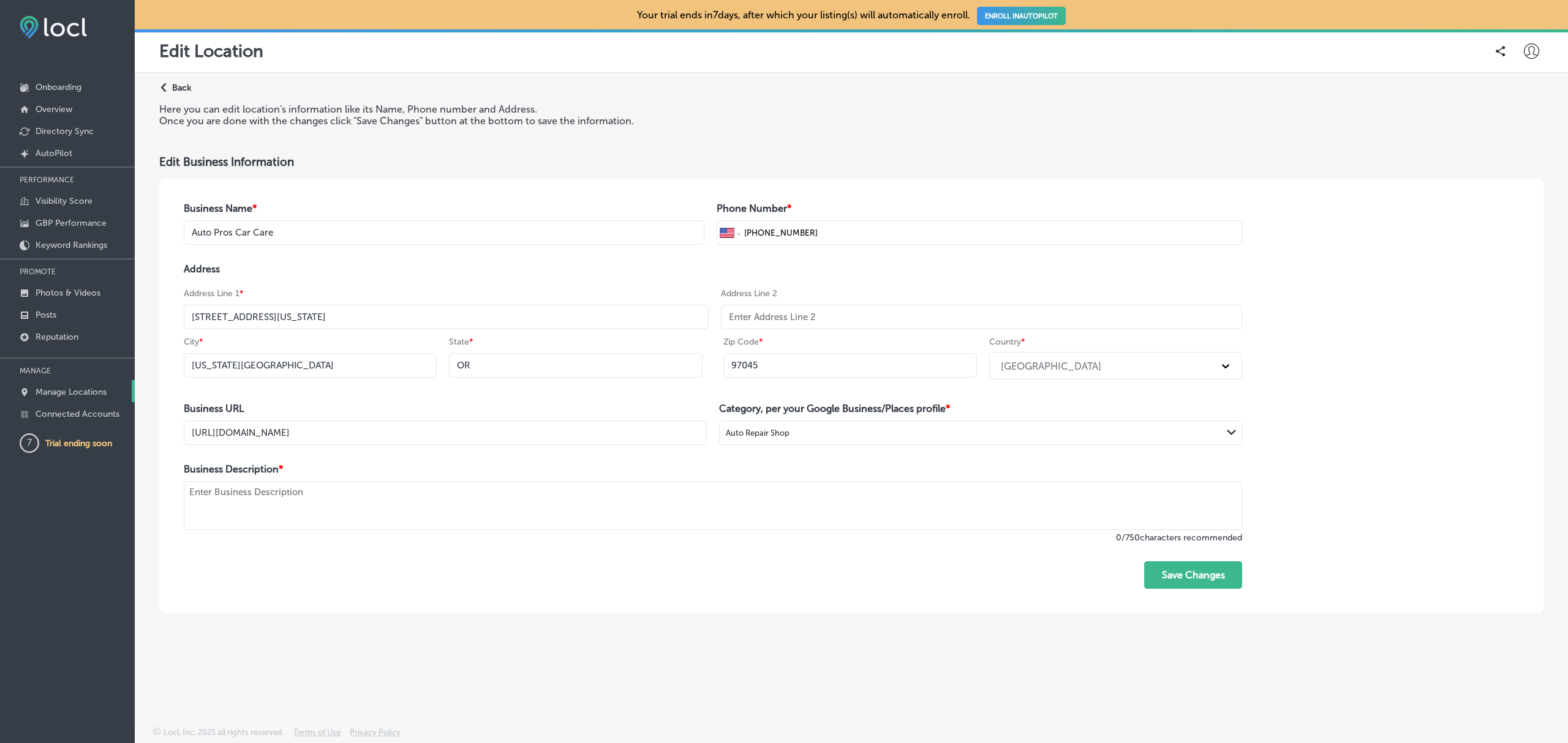
click at [74, 400] on link "Manage Locations" at bounding box center [67, 391] width 135 height 22
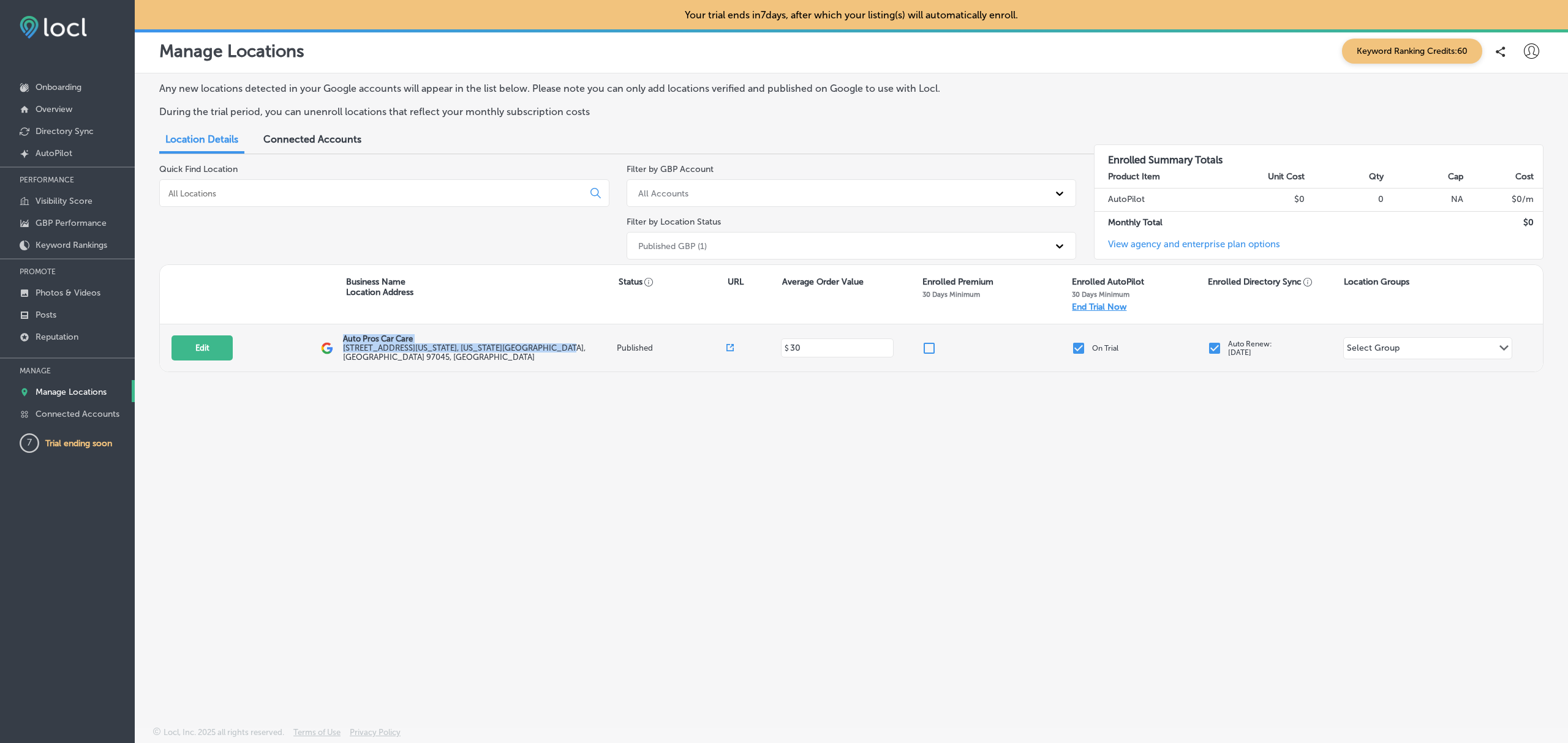
drag, startPoint x: 344, startPoint y: 341, endPoint x: 560, endPoint y: 353, distance: 216.3
click at [560, 353] on div "Auto Pros Car Care 1423 Washington St , Oregon City, OR 97045, US" at bounding box center [480, 348] width 274 height 28
copy div "Auto Pros Car Care 1423 Washington St , Oregon City, OR 97045, US"
click at [203, 358] on button "Edit" at bounding box center [202, 348] width 61 height 25
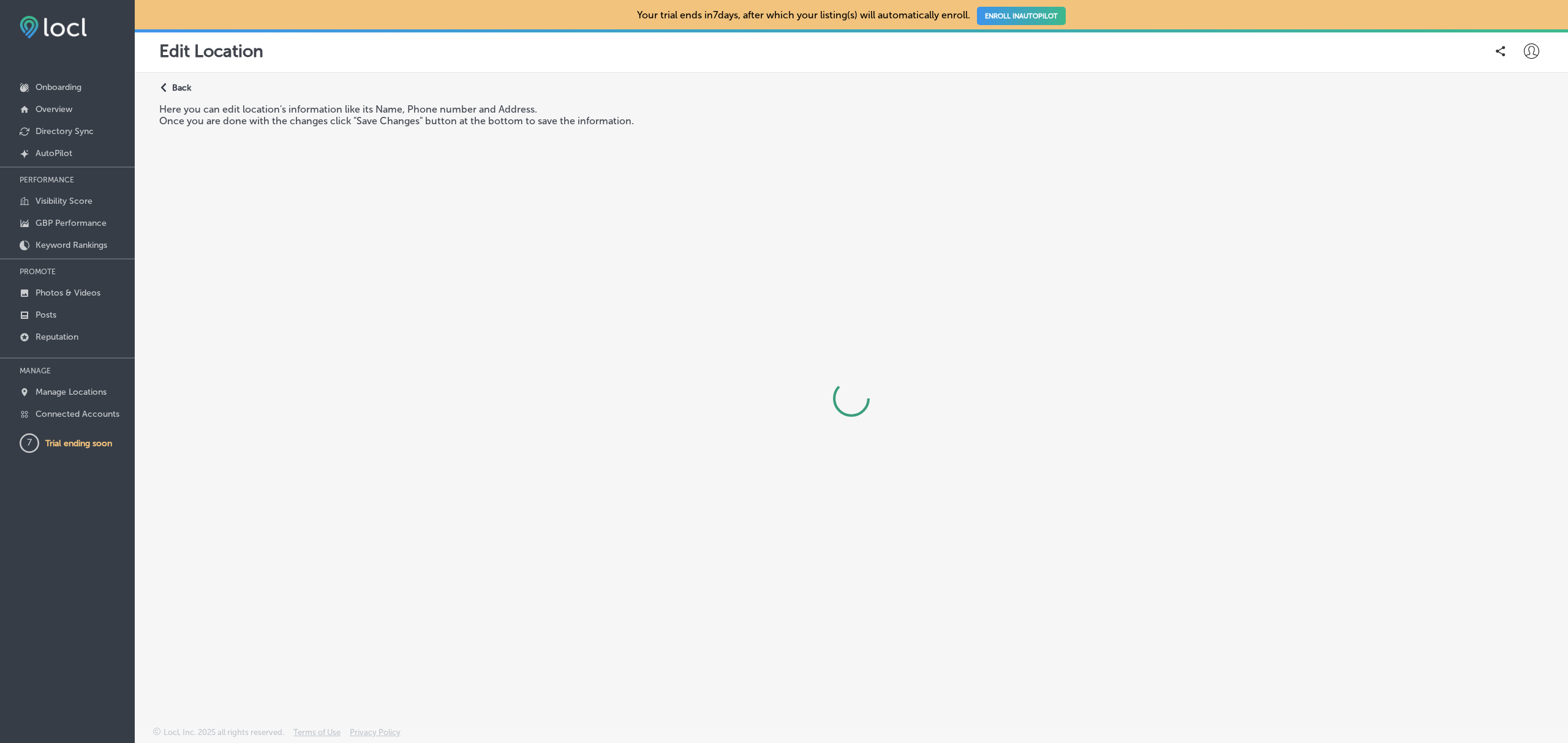
select select "US"
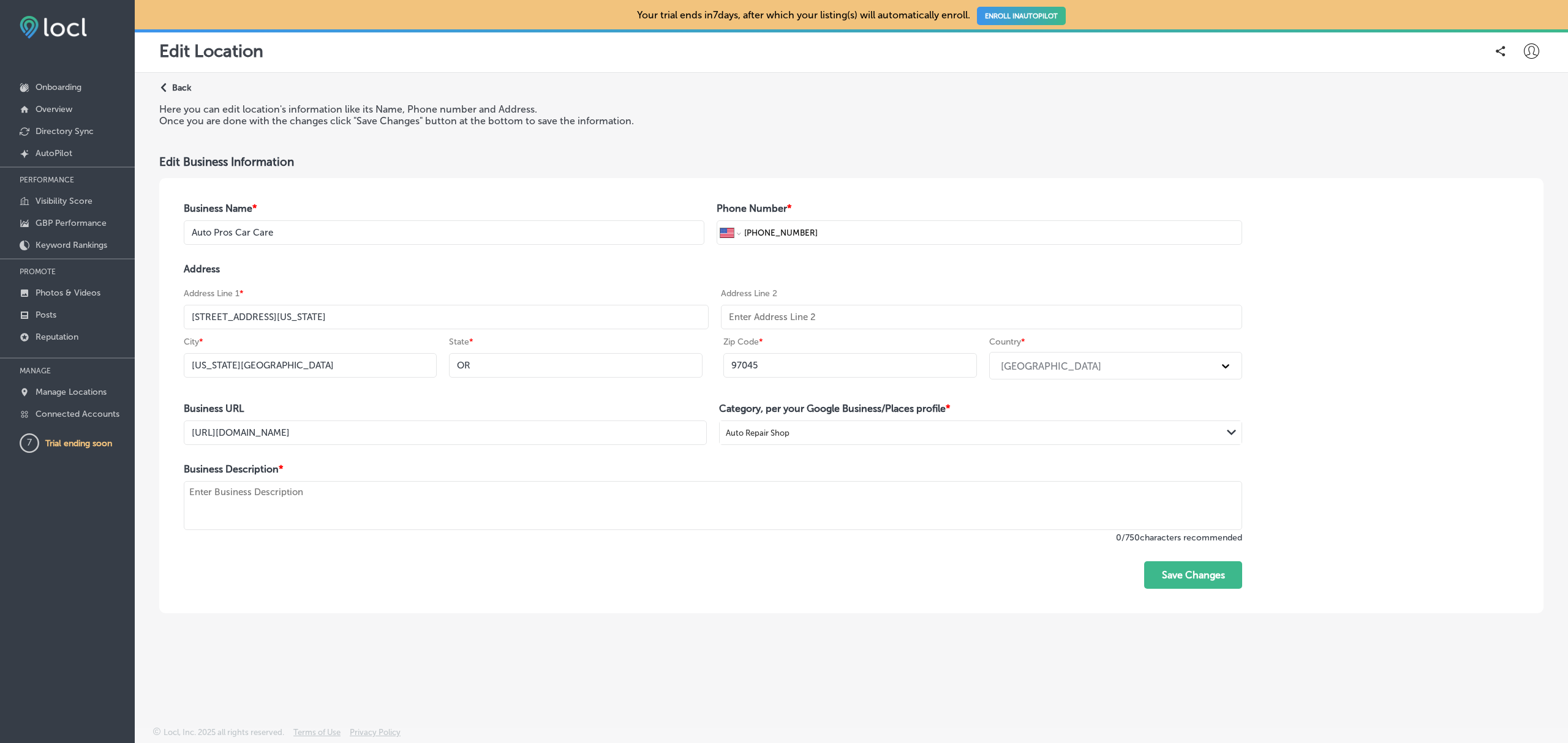
click at [348, 502] on textarea at bounding box center [713, 505] width 1058 height 49
paste textarea "Family-owned since 2014, we’re Oregon City’s trusted full-service auto repair s…"
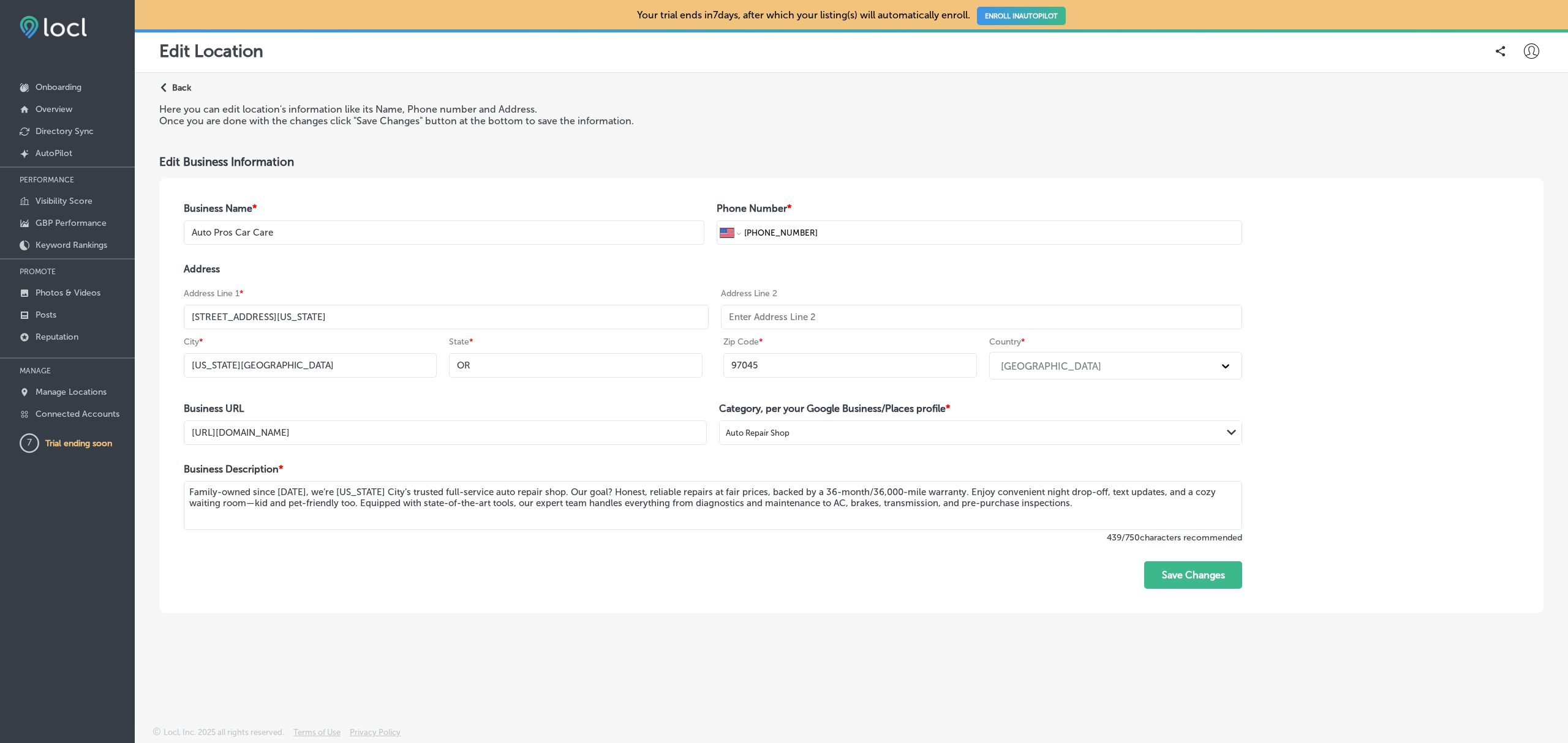
click at [324, 493] on textarea "Family-owned since 2014, we’re Oregon City’s trusted full-service auto repair s…" at bounding box center [713, 505] width 1058 height 49
click at [285, 505] on textarea "Family-owned since 2014, Auto Pros Car Care is Oregon City’s trusted full-servi…" at bounding box center [713, 505] width 1058 height 49
click at [385, 506] on textarea "Family-owned since 2014, Auto Pros Car Care is Oregon City’s trusted full-servi…" at bounding box center [713, 505] width 1058 height 49
click at [1127, 507] on textarea "Family-owned since 2014, Auto Pros Car Care is Oregon City’s trusted full-servi…" at bounding box center [713, 505] width 1058 height 49
paste textarea "Call today or book online to keep your car running at its best!"
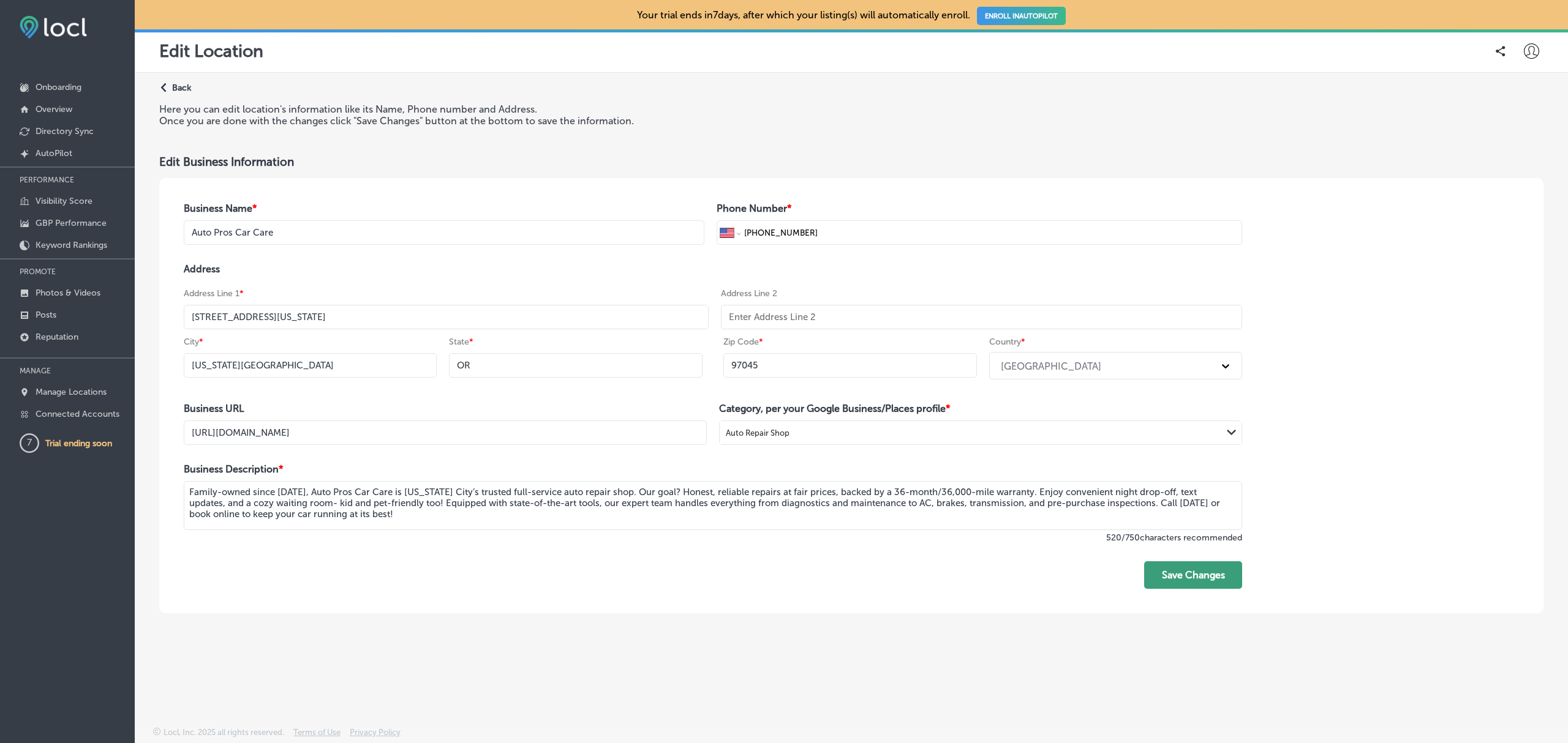
type textarea "Family-owned since 2014, Auto Pros Car Care is Oregon City’s trusted full-servi…"
click at [1193, 579] on button "Save Changes" at bounding box center [1193, 575] width 98 height 28
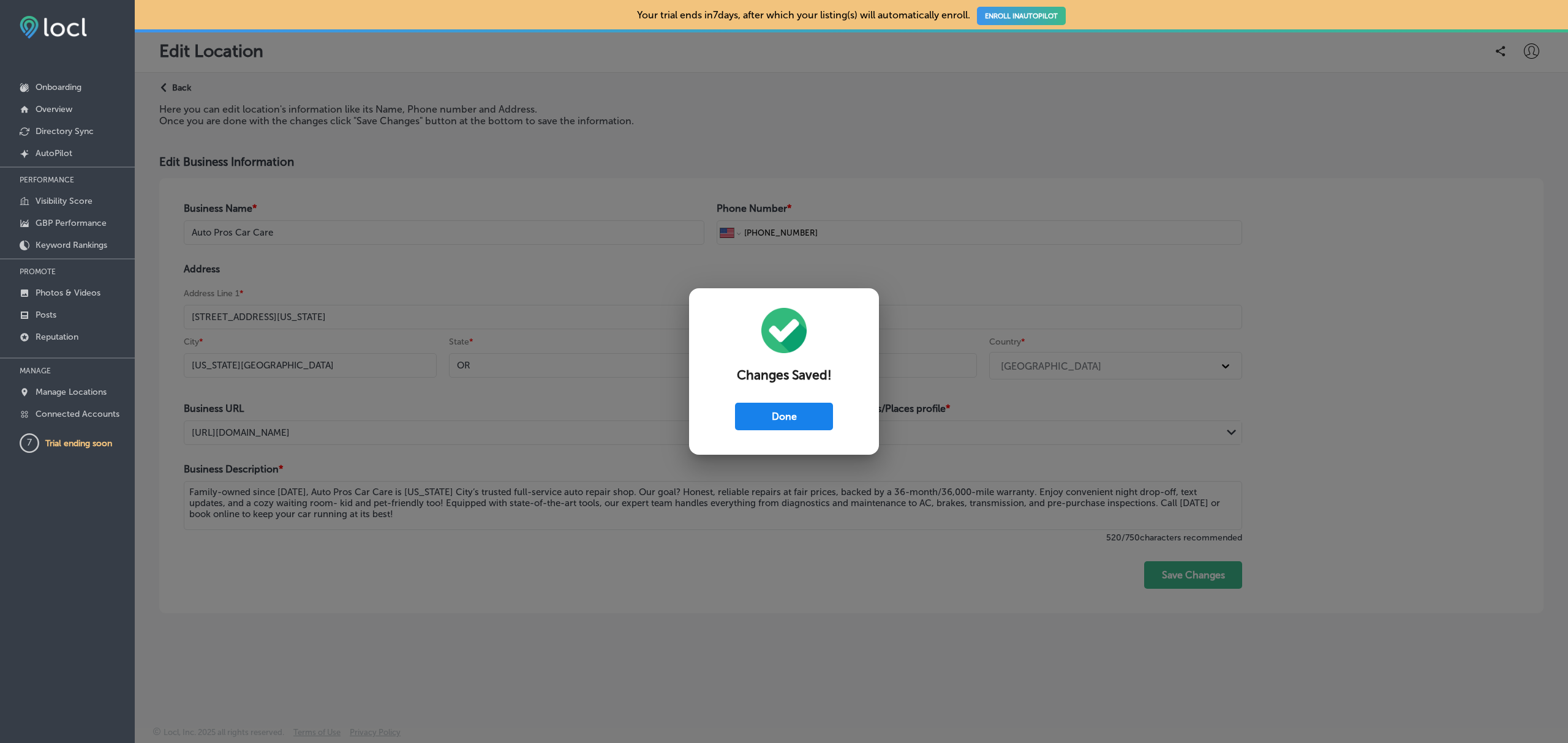
click at [797, 422] on button "Done" at bounding box center [784, 417] width 98 height 28
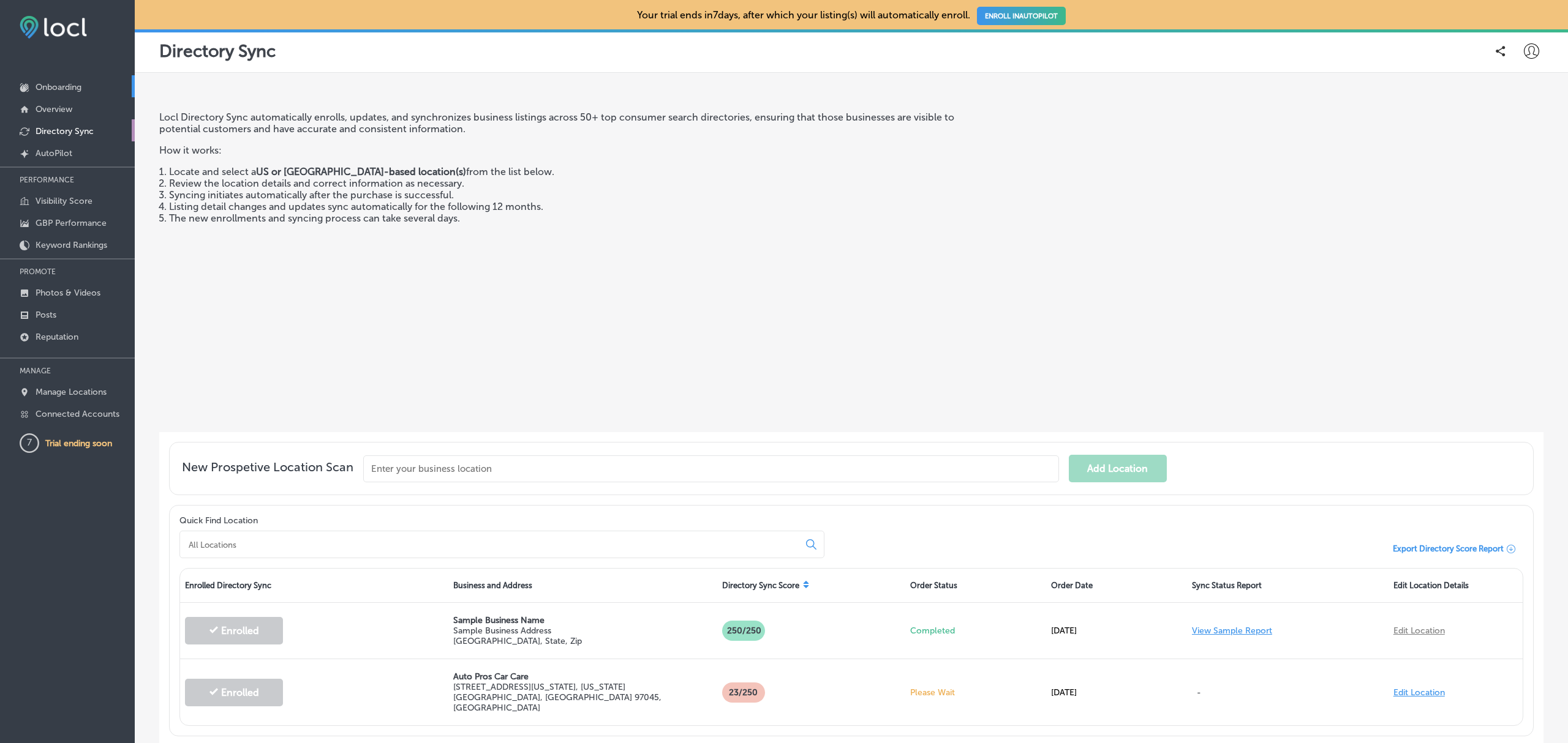
click at [60, 96] on link "Onboarding" at bounding box center [67, 86] width 135 height 22
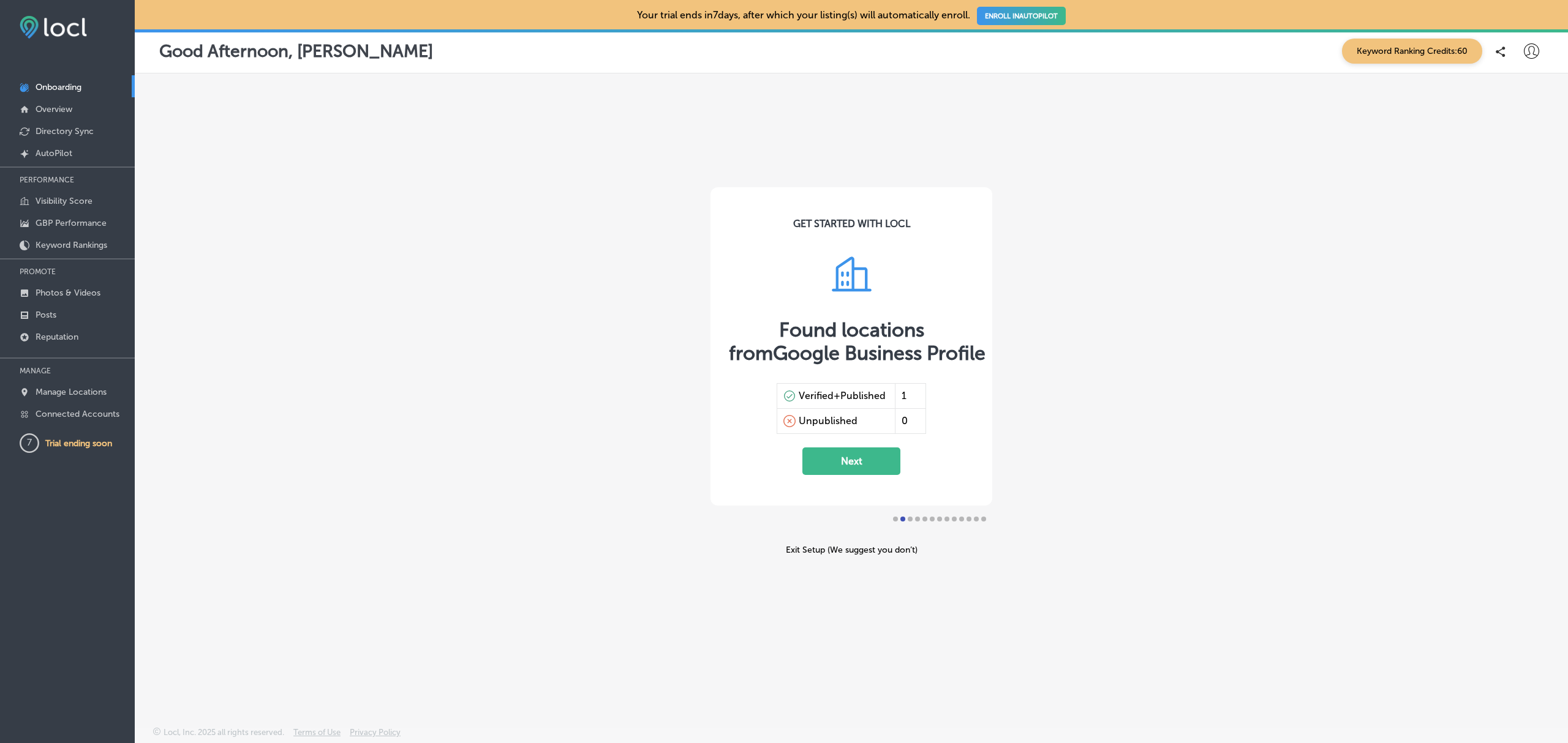
click at [850, 473] on button "Next" at bounding box center [851, 461] width 98 height 28
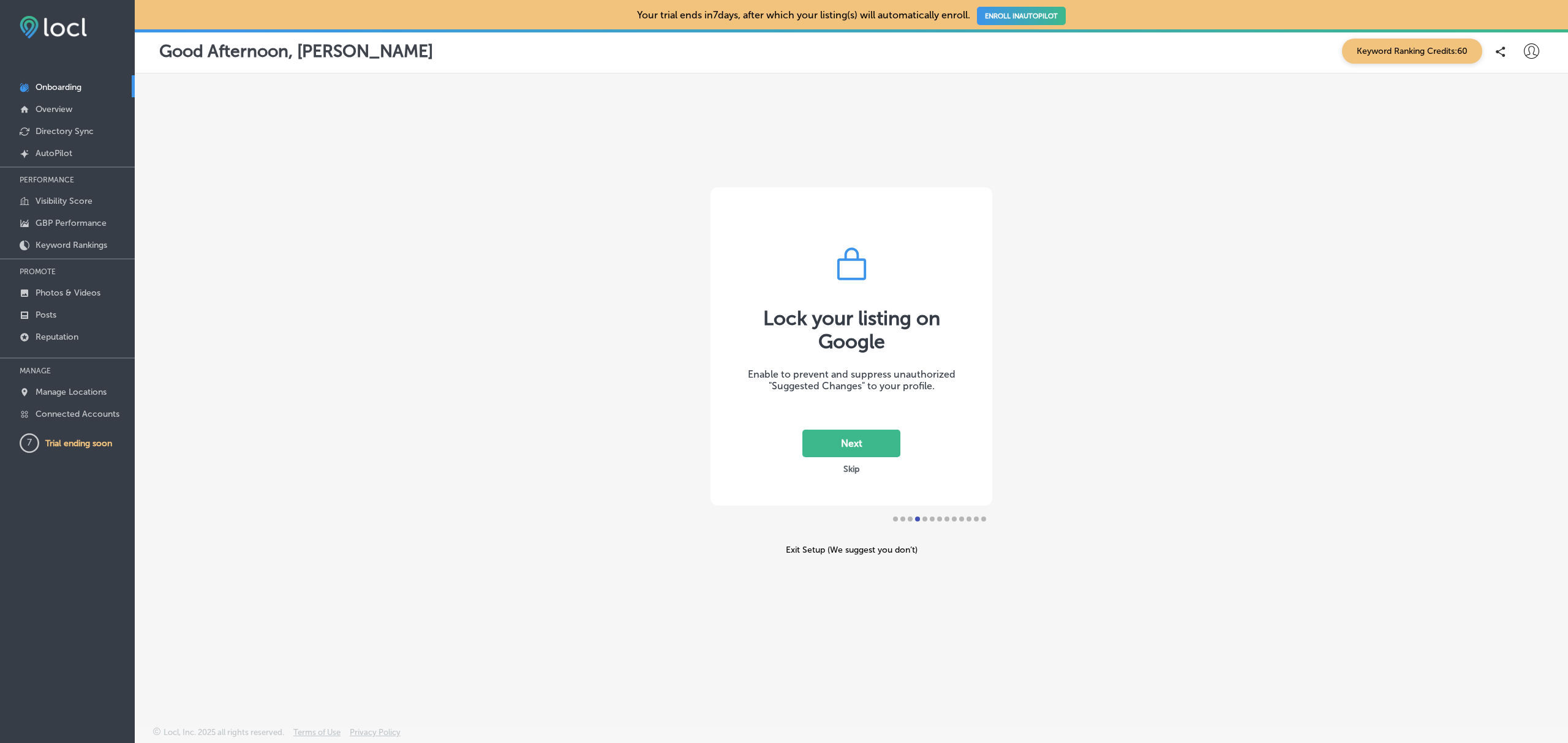
click at [850, 451] on button "Next" at bounding box center [851, 444] width 98 height 28
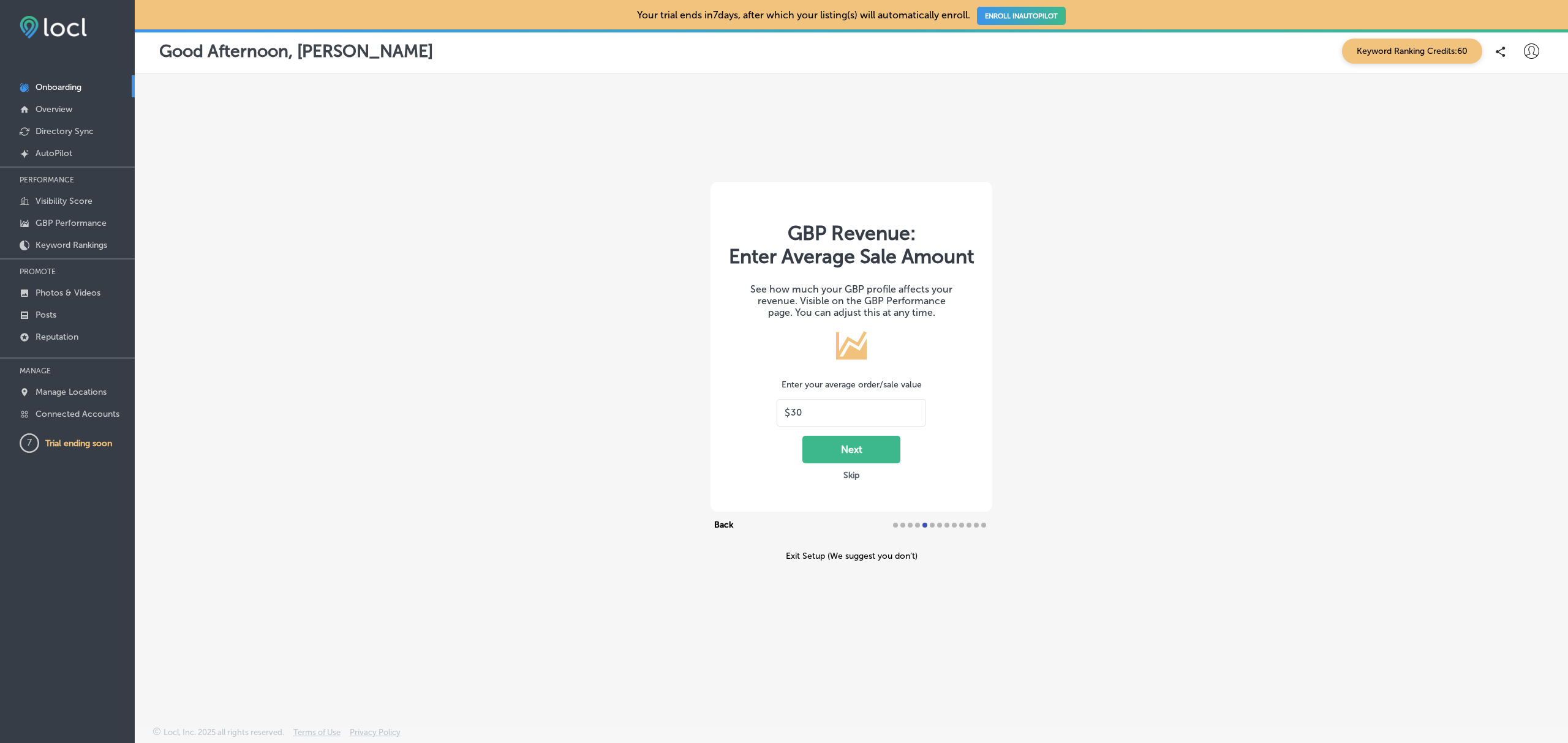
click at [728, 532] on button "Back" at bounding box center [723, 525] width 26 height 15
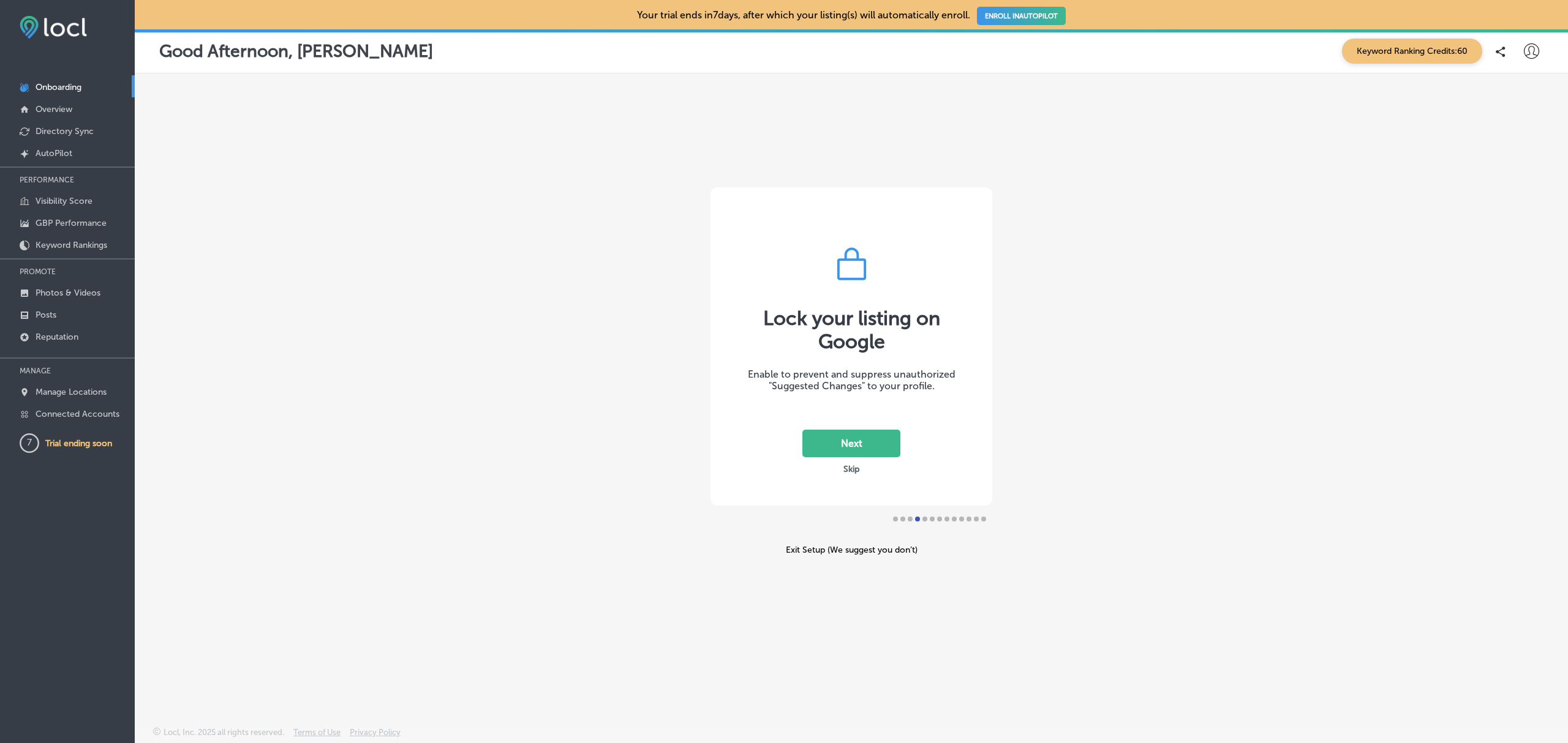
click at [863, 437] on button "Next" at bounding box center [851, 444] width 98 height 28
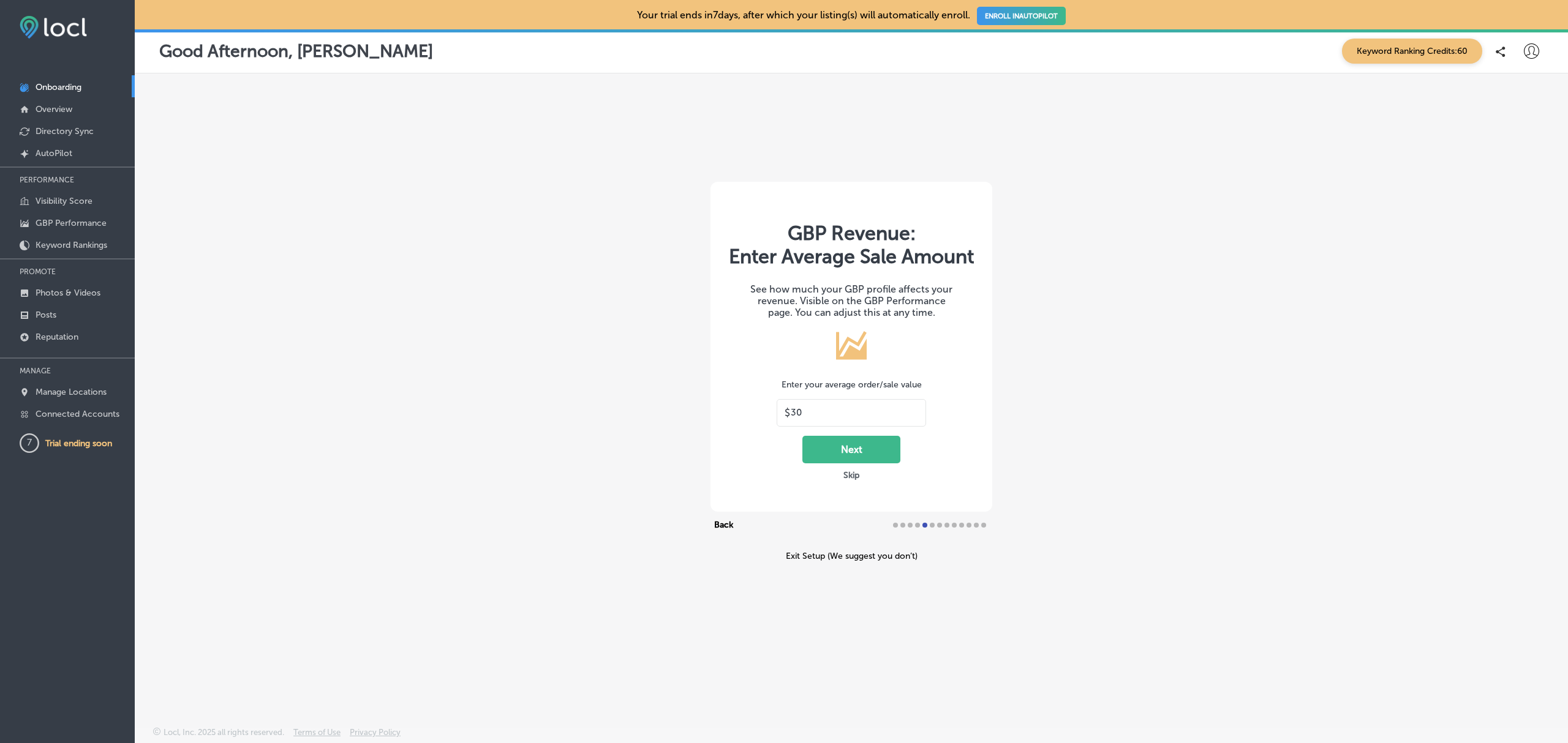
click at [868, 456] on button "Next" at bounding box center [851, 449] width 98 height 28
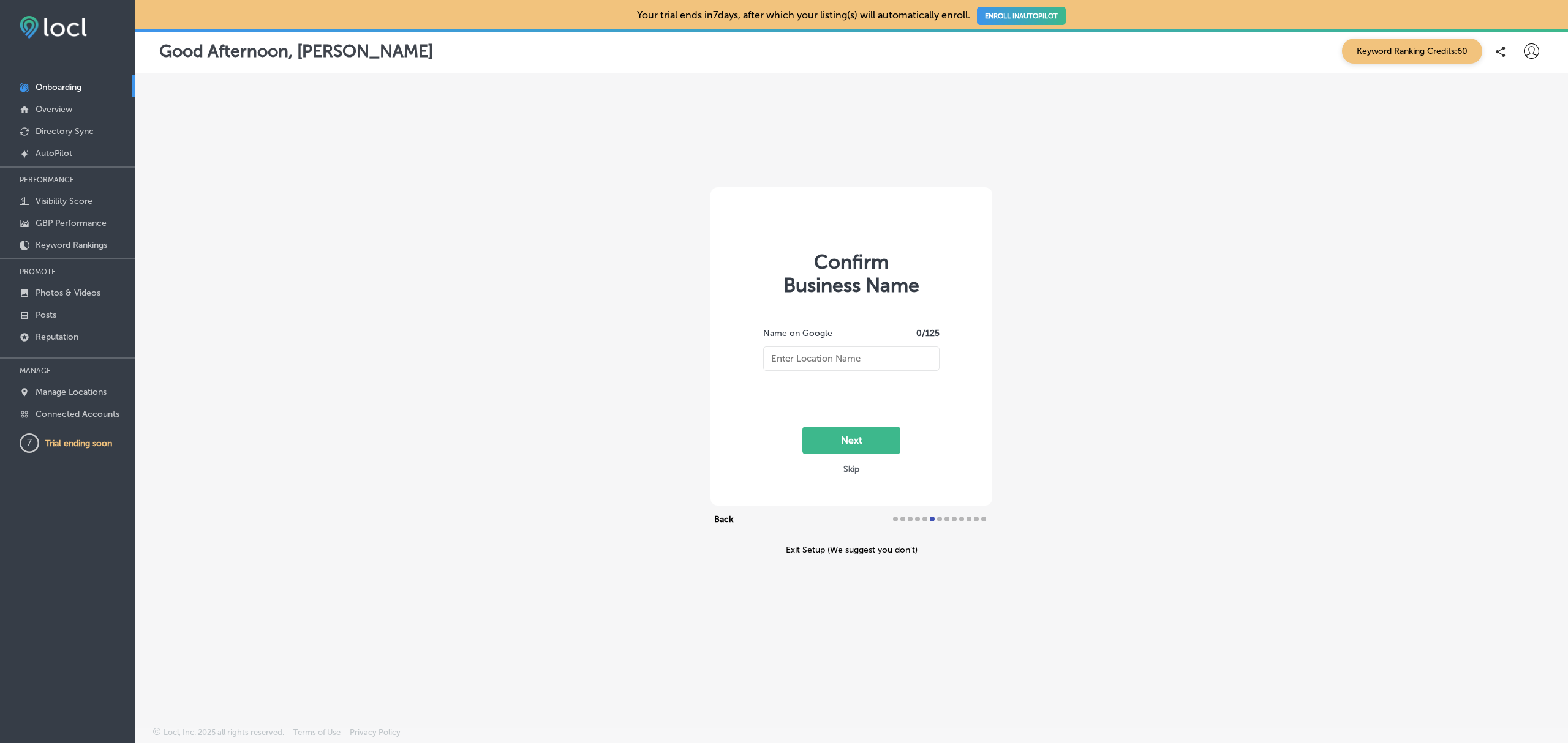
type input "Auto Pros Car Care"
click at [868, 448] on button "Next" at bounding box center [851, 440] width 98 height 28
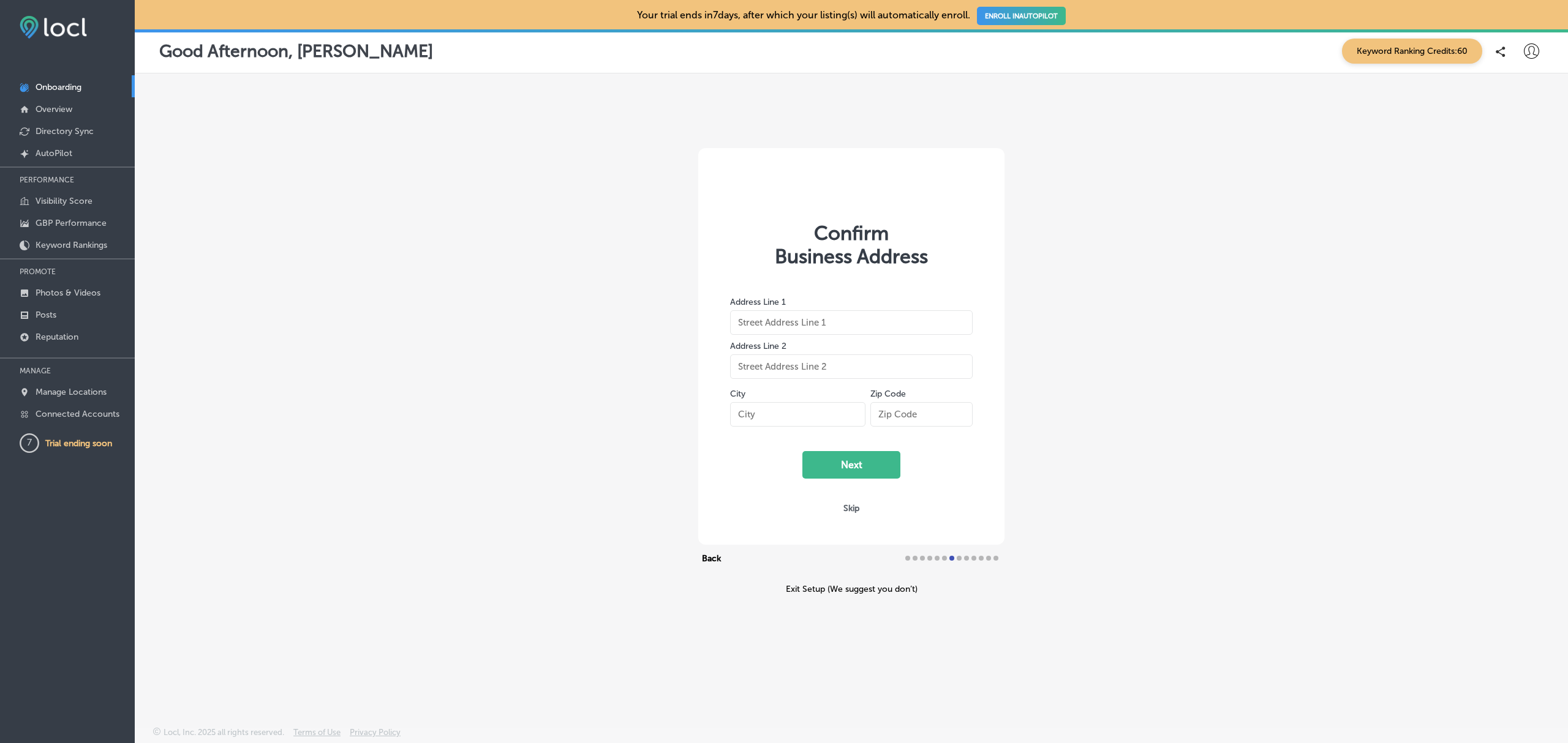
type input "1423 Washington St"
type input "Oregon City"
type input "97045"
click at [868, 471] on button "Next" at bounding box center [851, 465] width 98 height 28
select select "US"
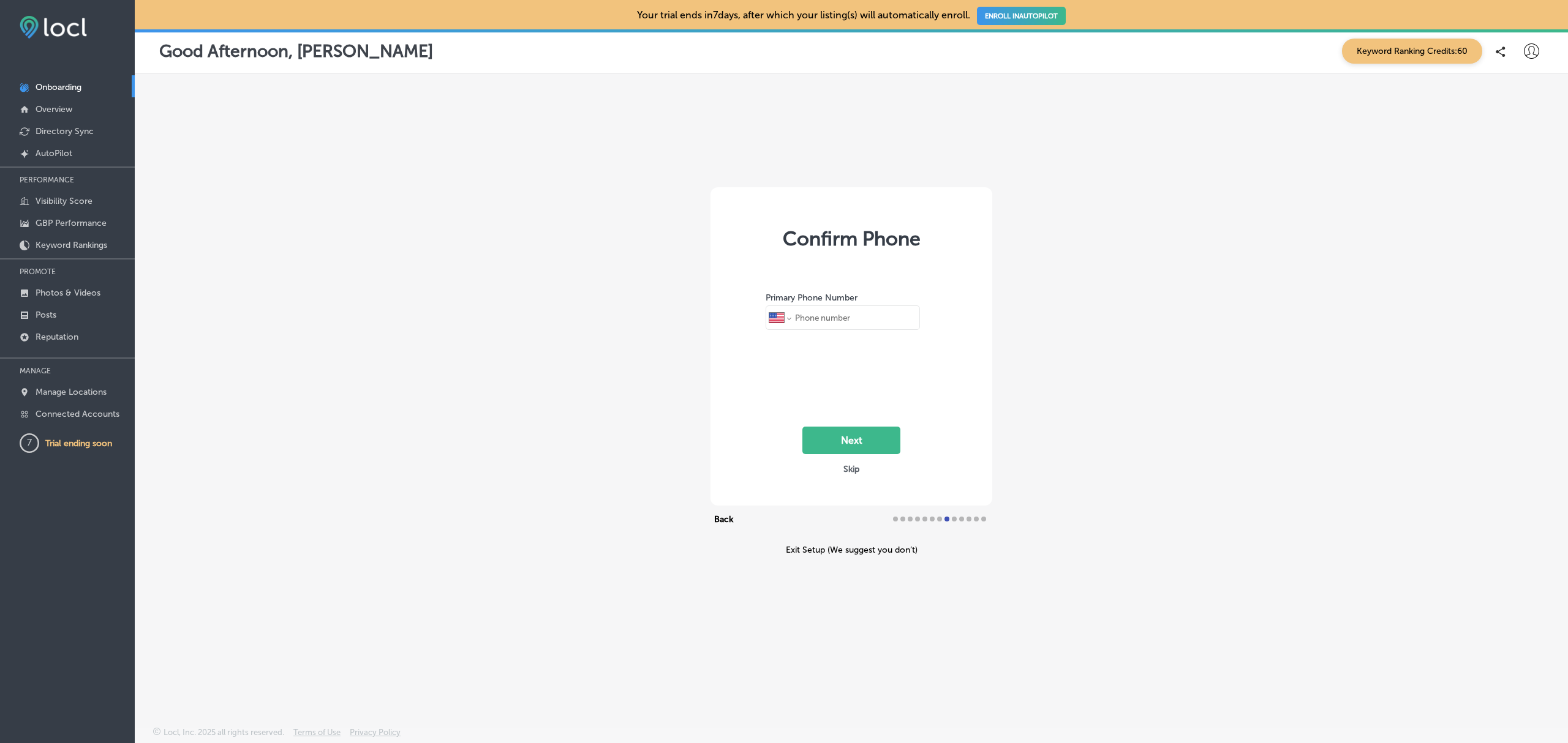
type input "+1 503 303 5666"
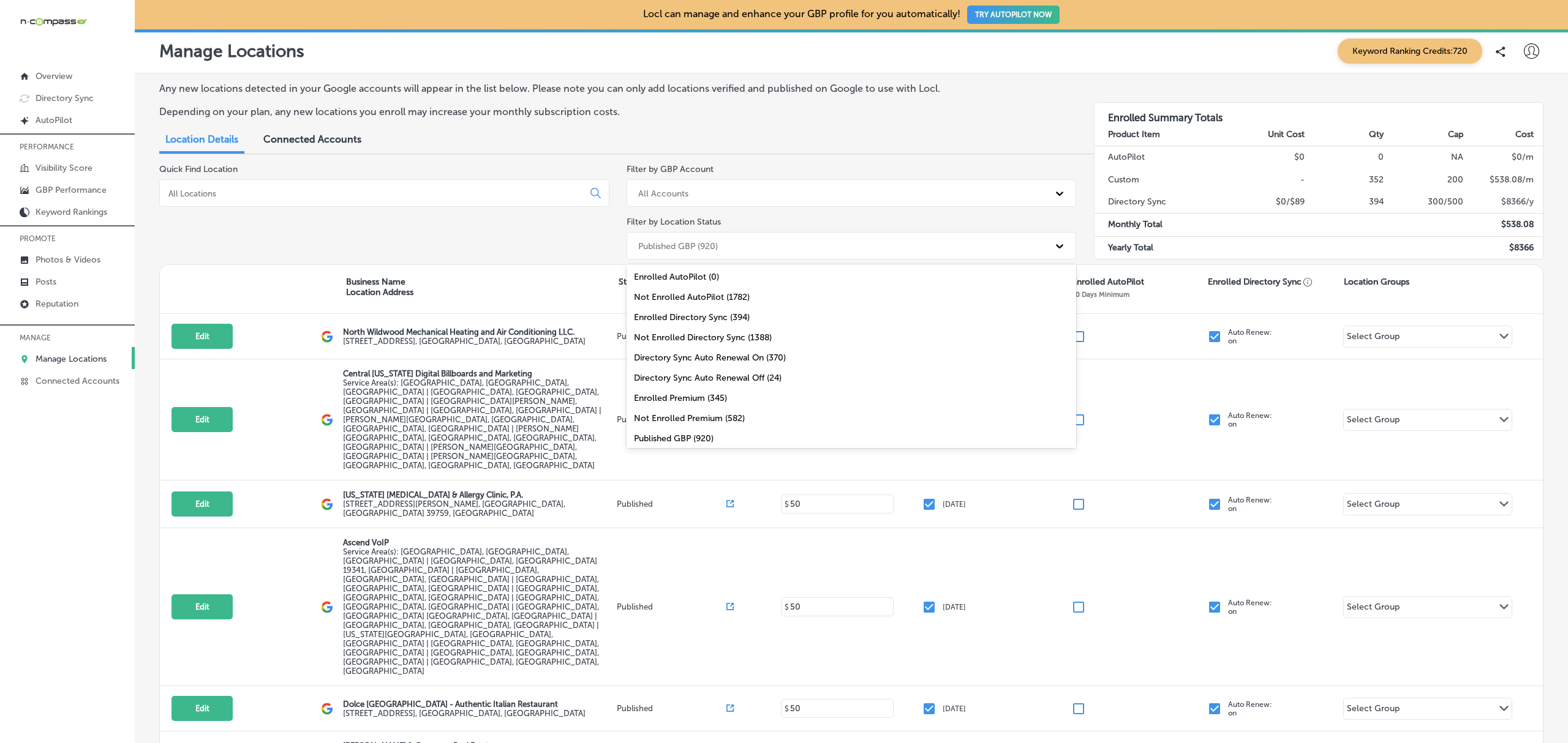
click at [1018, 248] on div "Published GBP (920)" at bounding box center [840, 246] width 417 height 20
click at [740, 373] on div "Not Enrolled Premium (582)" at bounding box center [852, 375] width 450 height 20
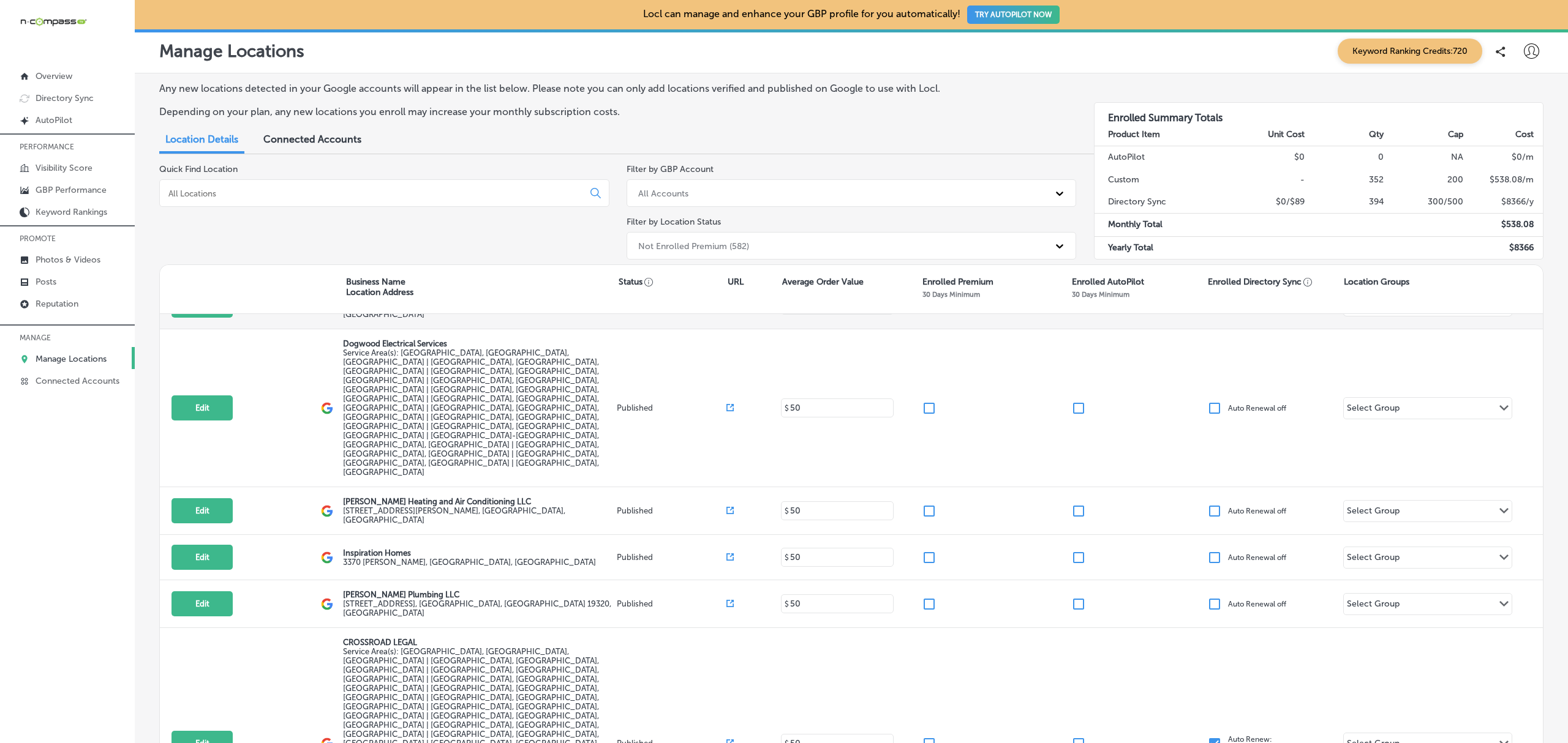
scroll to position [0, 0]
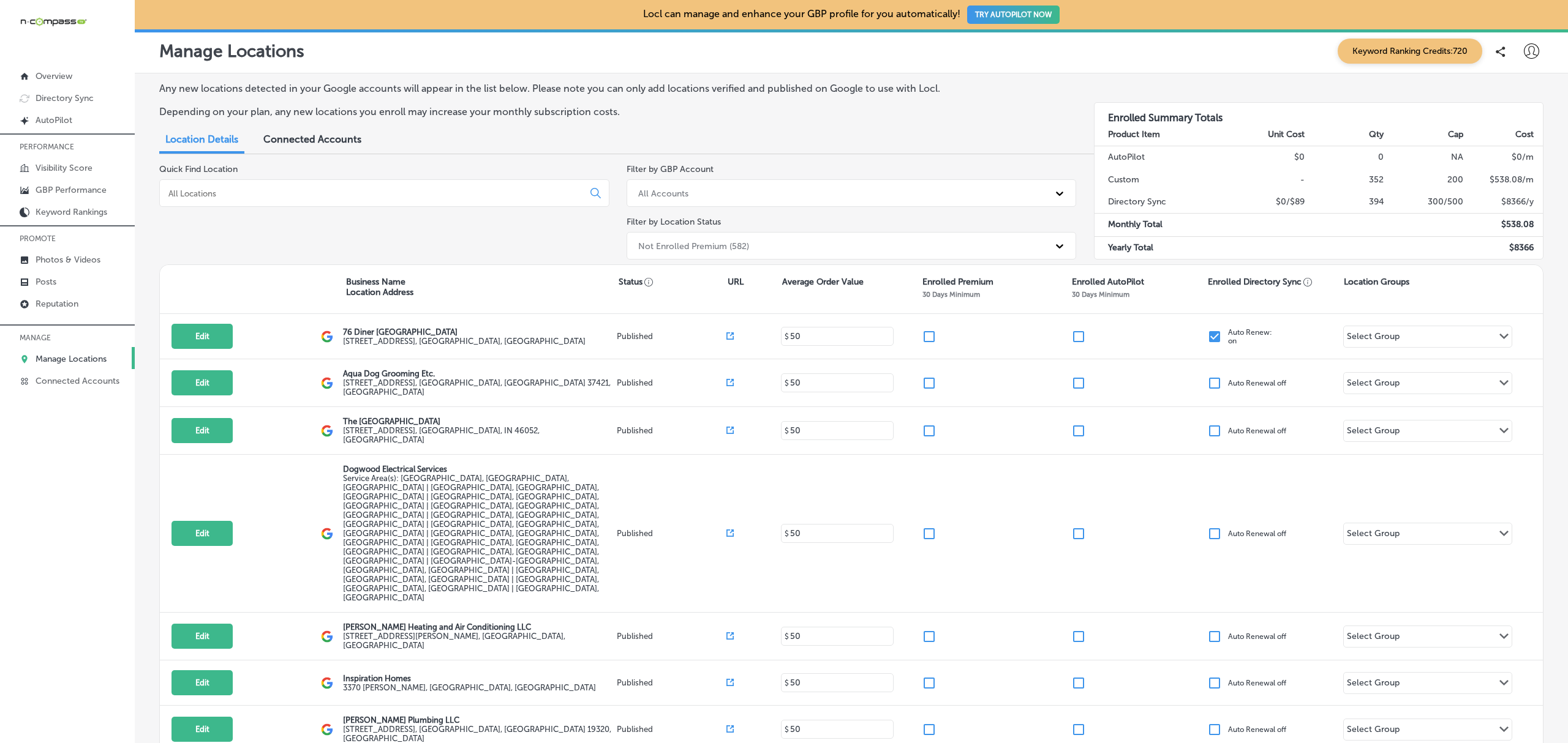
click at [801, 248] on div "Not Enrolled Premium (582)" at bounding box center [840, 246] width 417 height 20
click at [560, 282] on div "Business Name Location Address" at bounding box center [482, 287] width 273 height 21
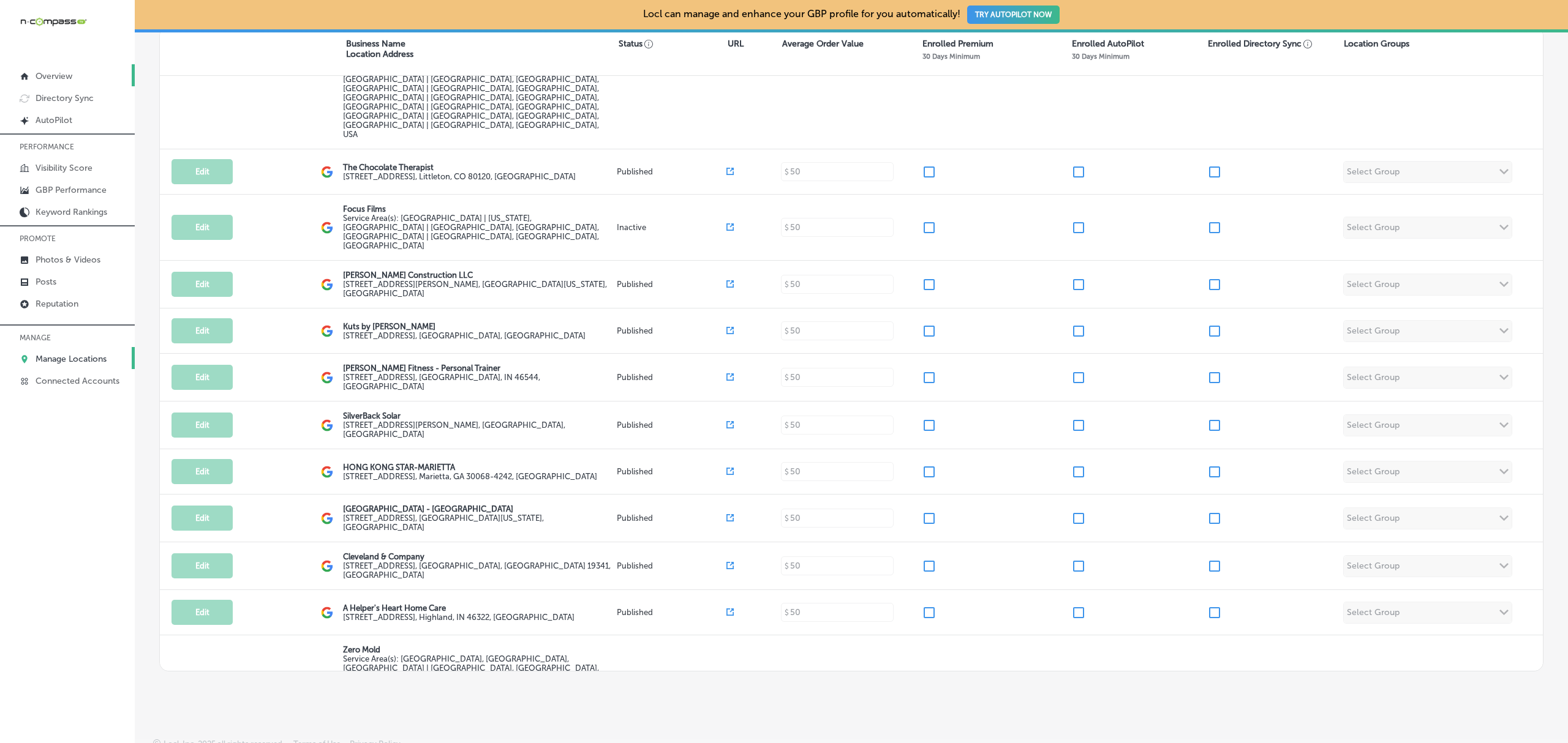
scroll to position [11132, 0]
click at [84, 93] on p "Directory Sync" at bounding box center [65, 98] width 58 height 11
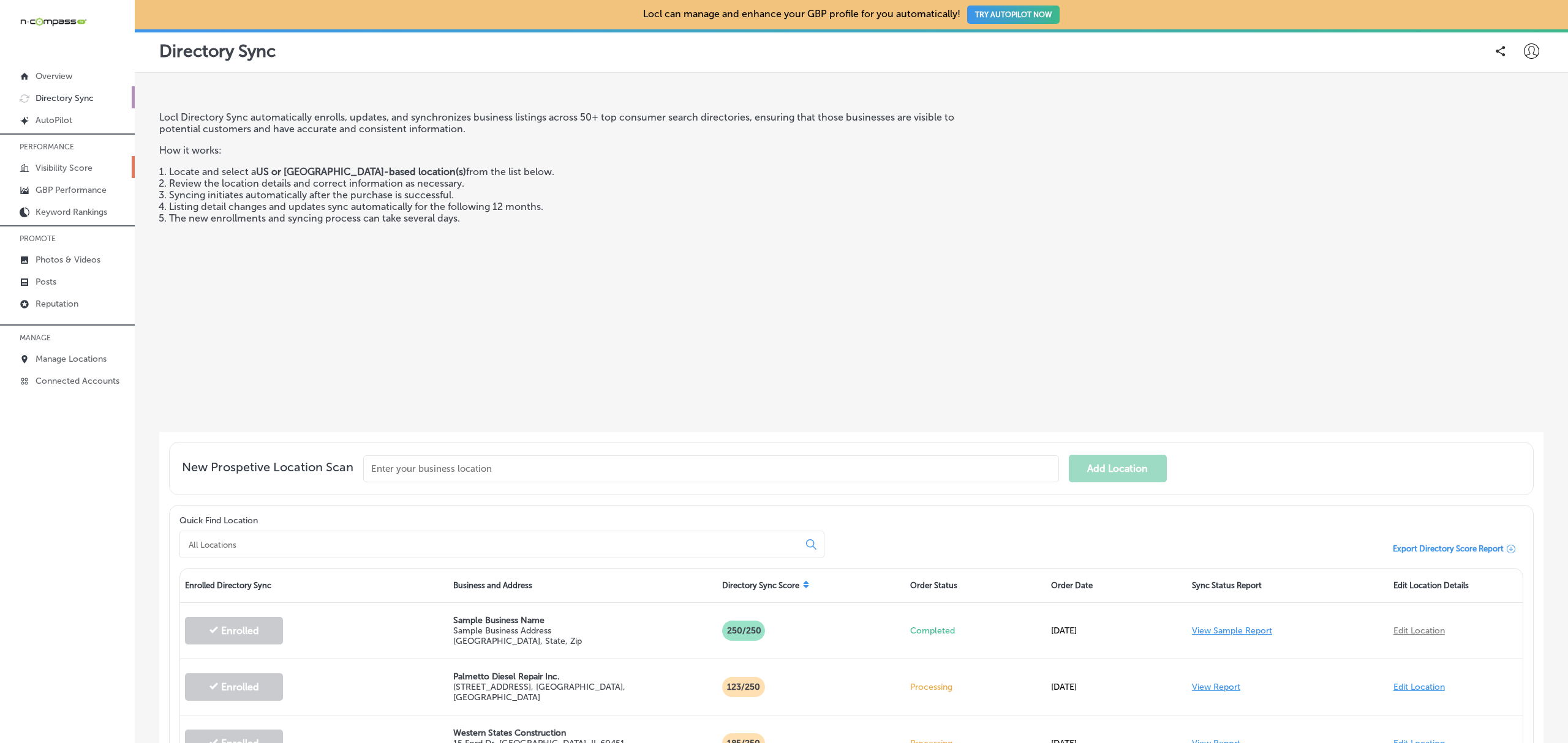
click at [89, 175] on link "Visibility Score" at bounding box center [67, 167] width 135 height 22
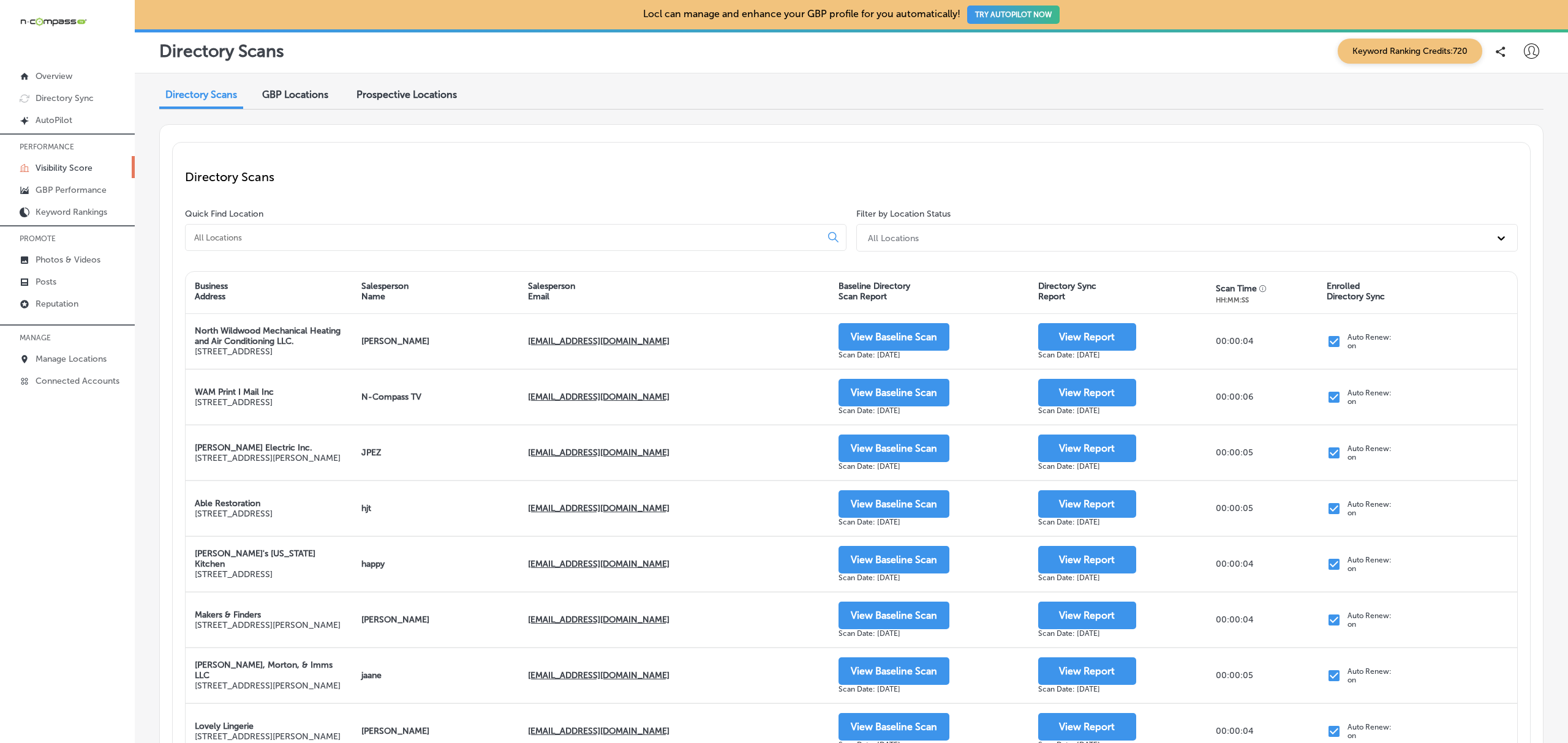
click at [390, 103] on div "Prospective Locations" at bounding box center [406, 95] width 119 height 26
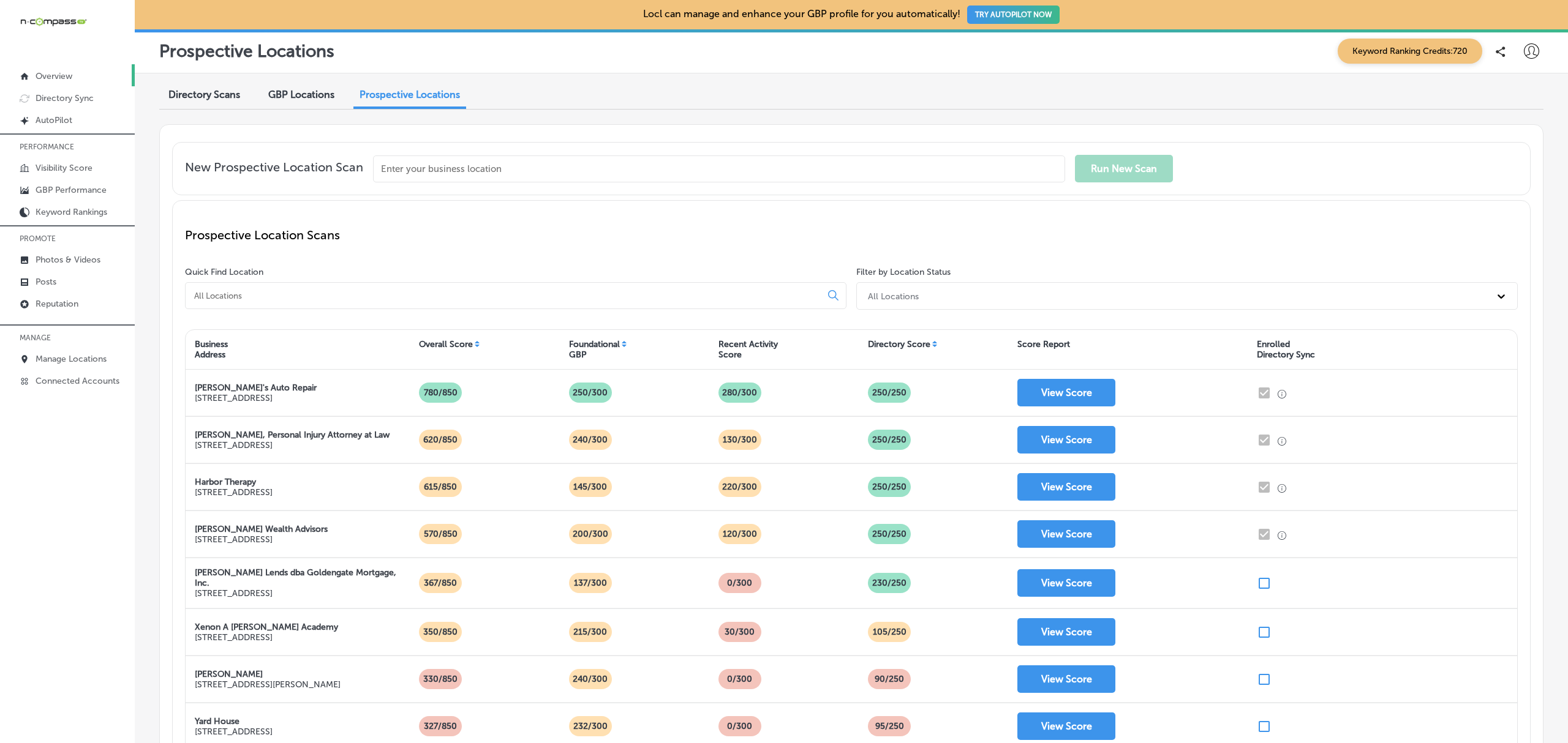
click at [77, 75] on link "Overview" at bounding box center [67, 75] width 135 height 22
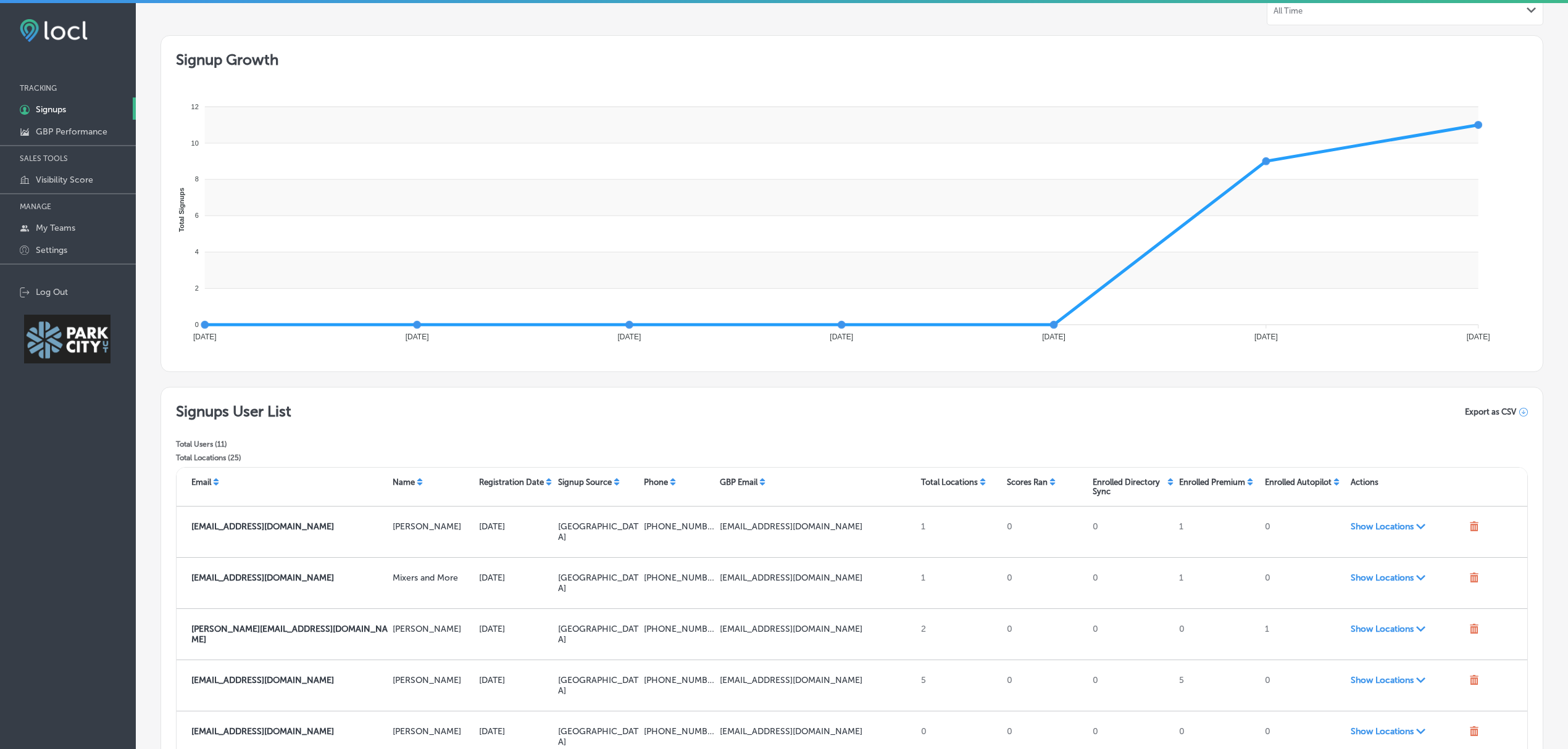
scroll to position [77, 0]
